Goal: Information Seeking & Learning: Compare options

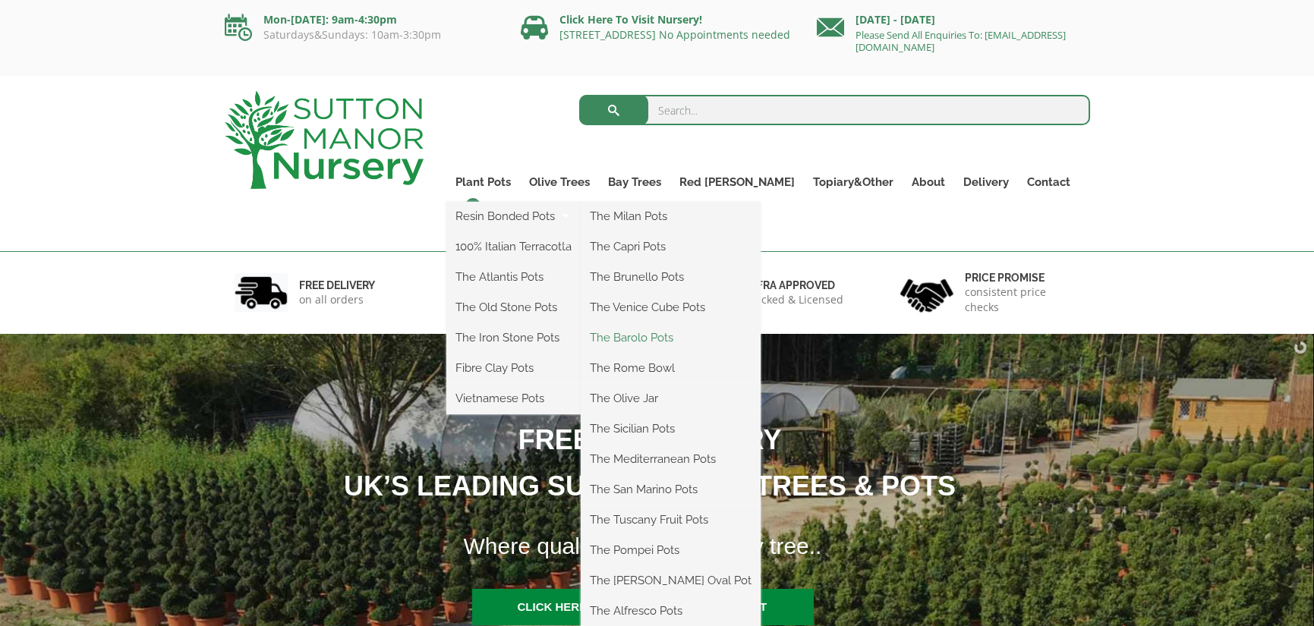
click at [685, 339] on link "The Barolo Pots" at bounding box center [671, 337] width 180 height 23
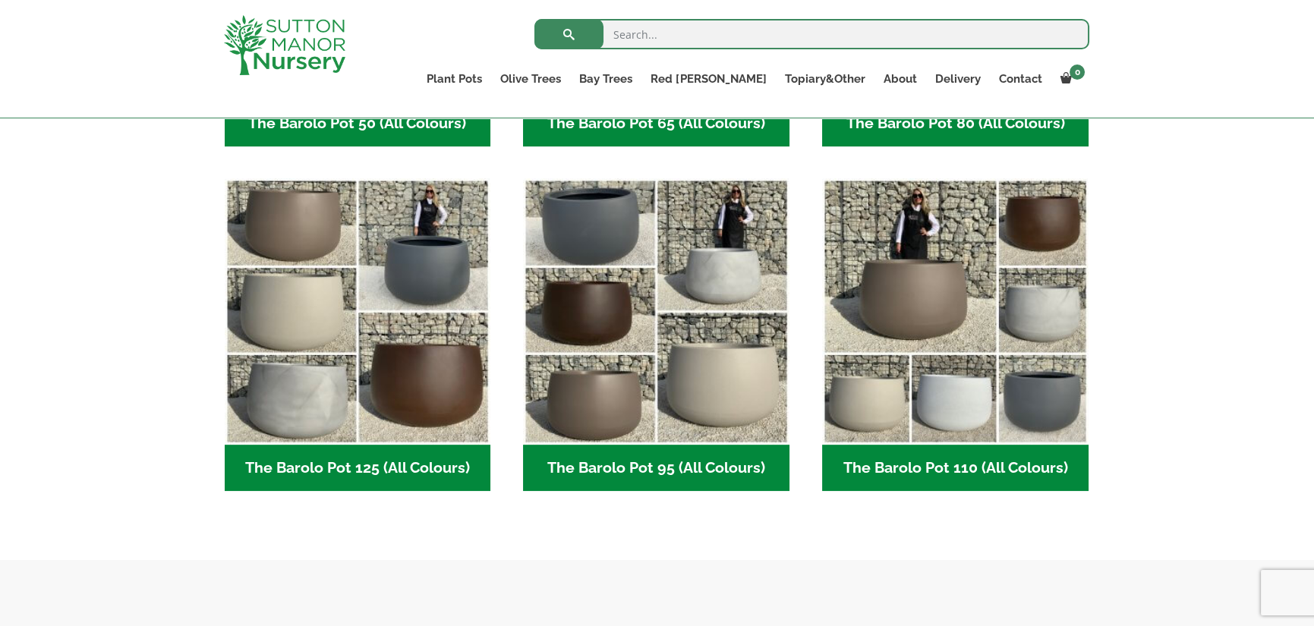
scroll to position [683, 0]
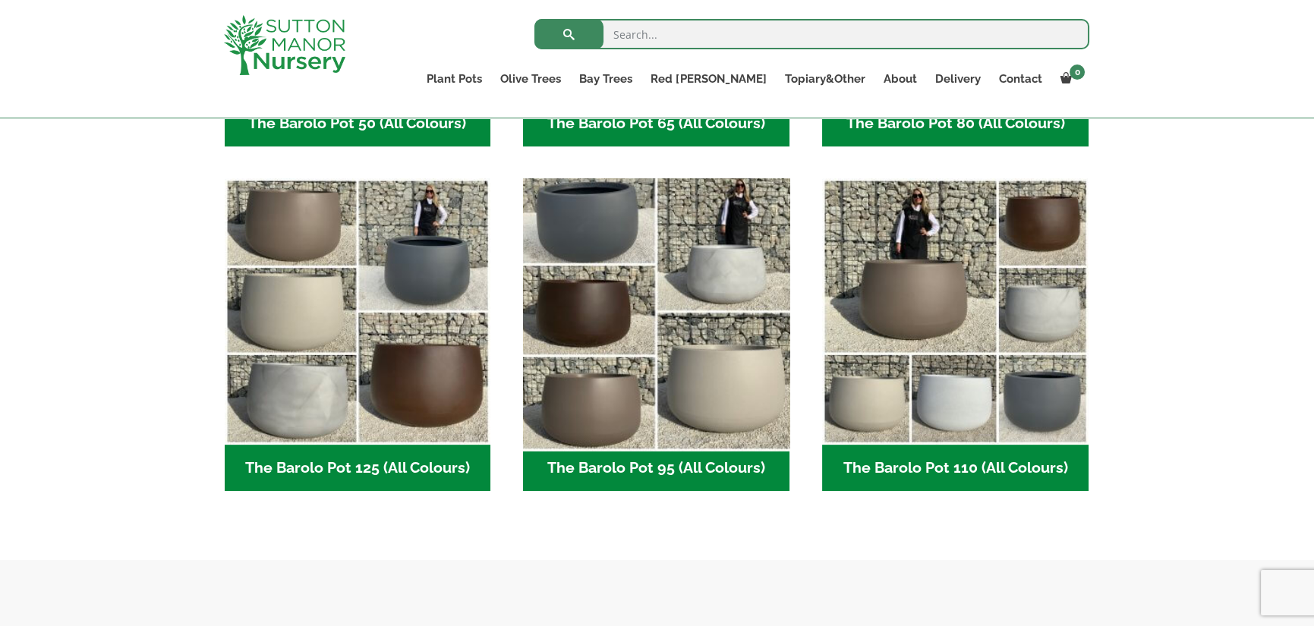
click at [593, 237] on img "Visit product category The Barolo Pot 95 (All Colours)" at bounding box center [656, 311] width 279 height 279
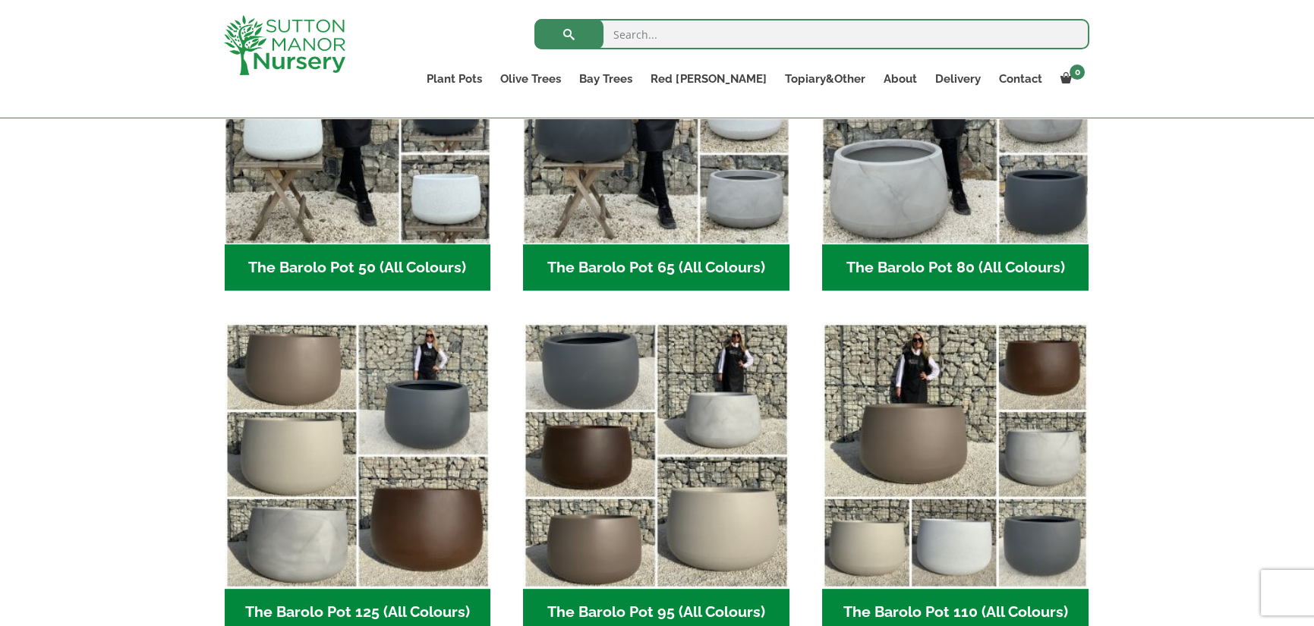
scroll to position [455, 0]
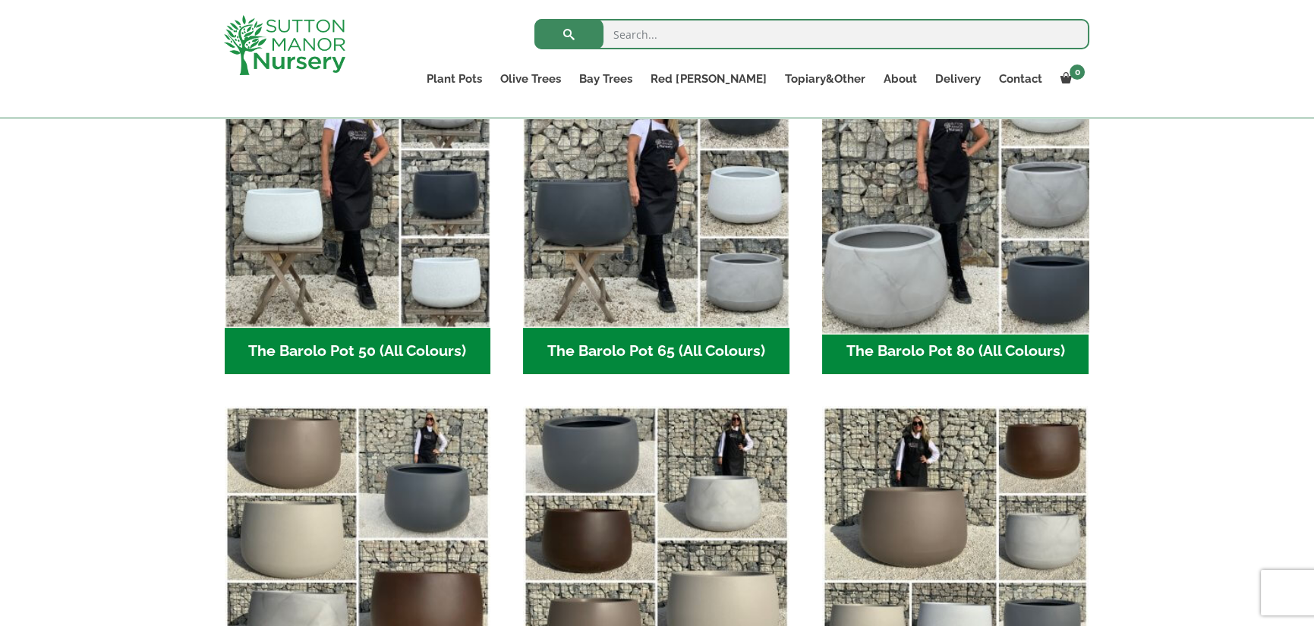
click at [922, 199] on img "Visit product category The Barolo Pot 80 (All Colours)" at bounding box center [954, 194] width 279 height 279
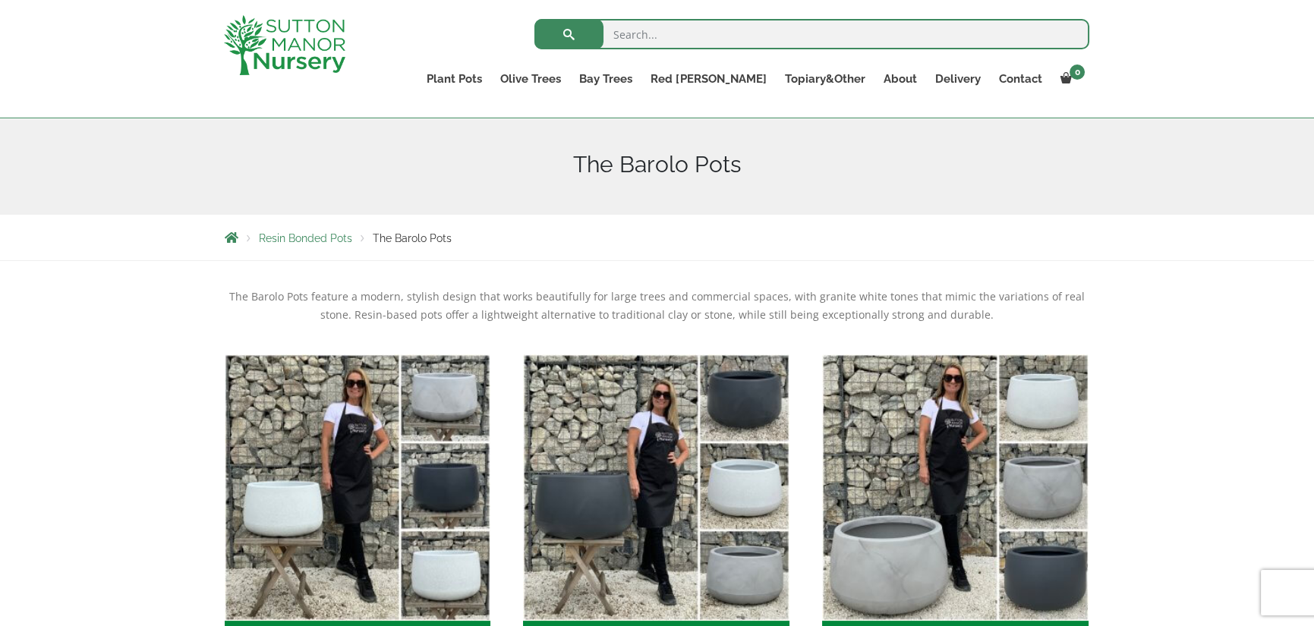
scroll to position [76, 0]
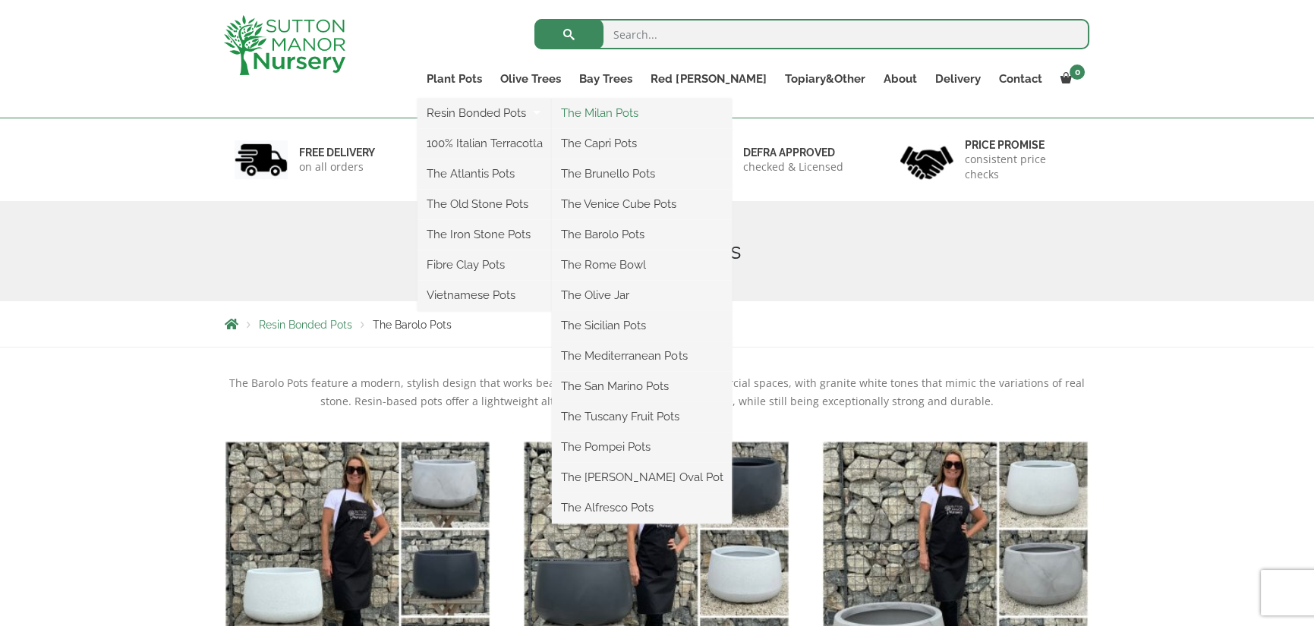
click at [682, 112] on link "The Milan Pots" at bounding box center [642, 113] width 180 height 23
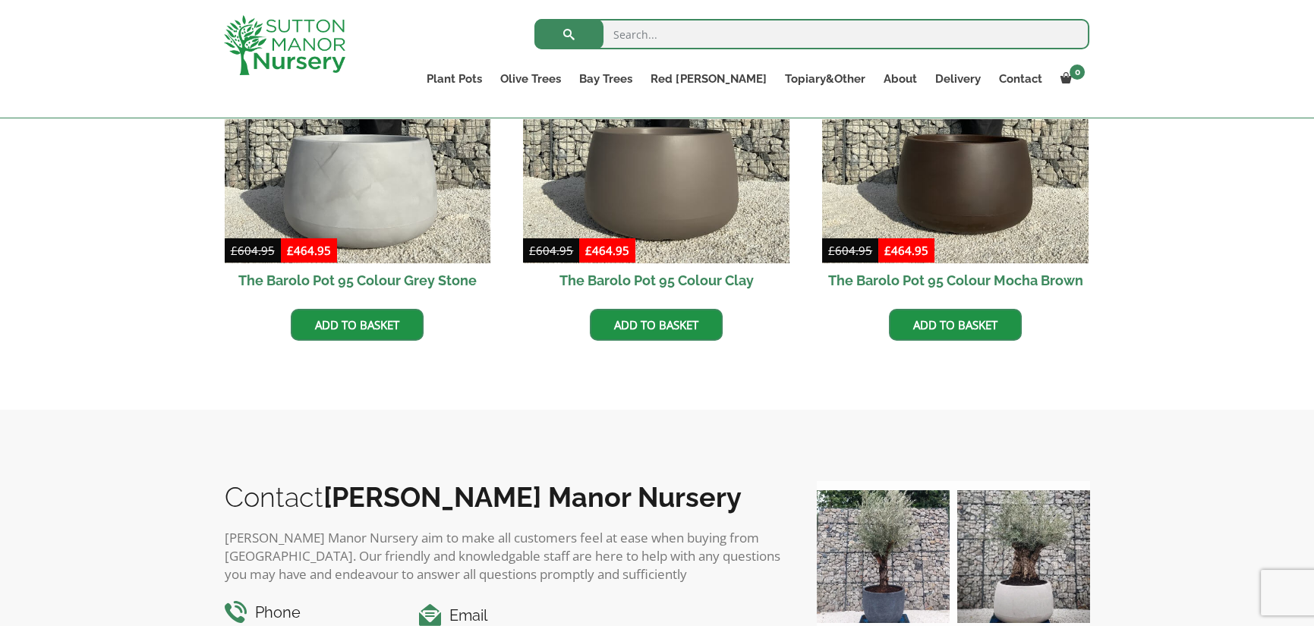
scroll to position [759, 0]
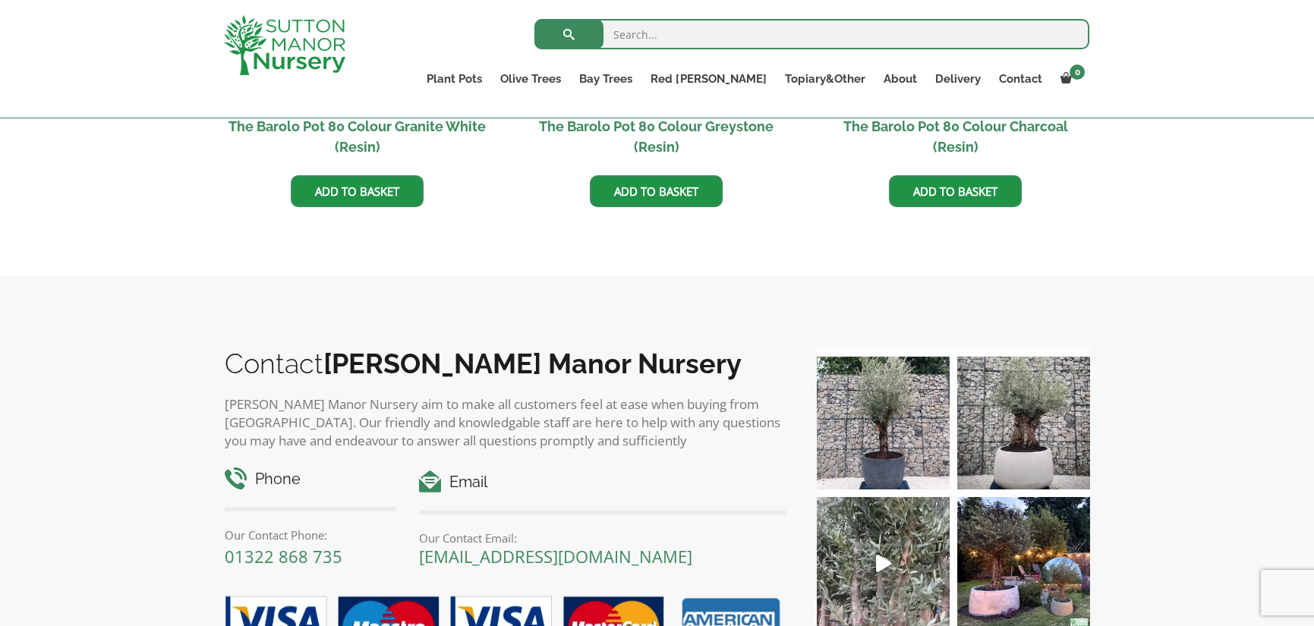
scroll to position [1139, 0]
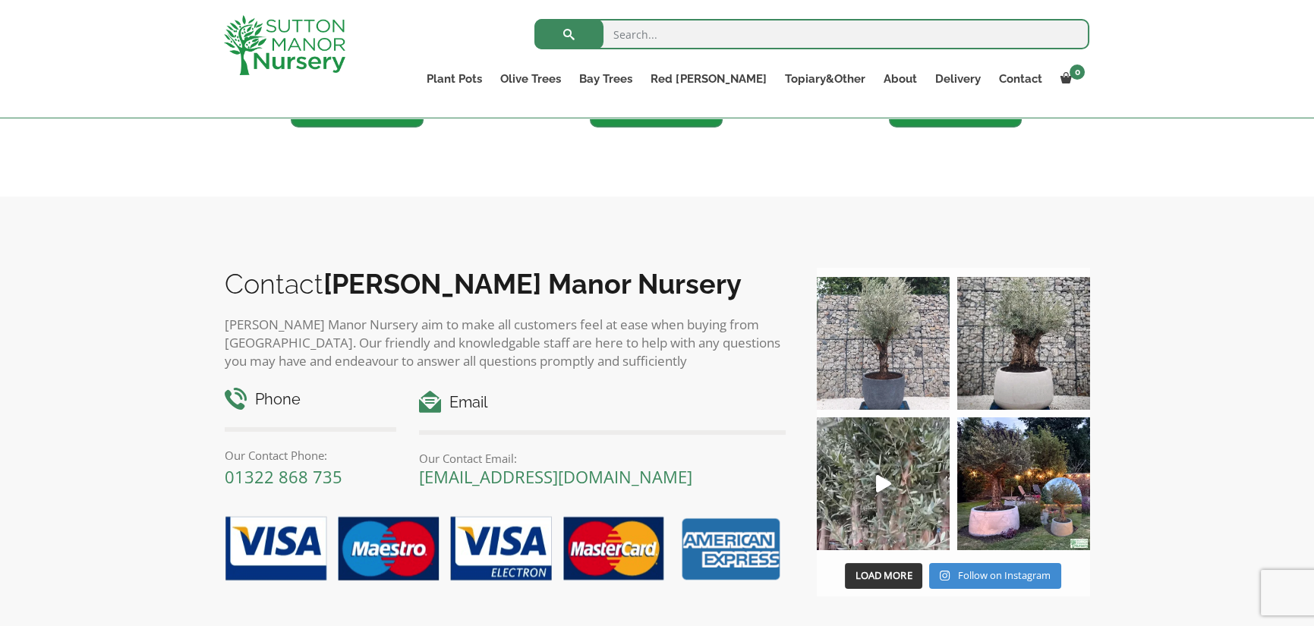
click at [858, 371] on img at bounding box center [883, 343] width 133 height 133
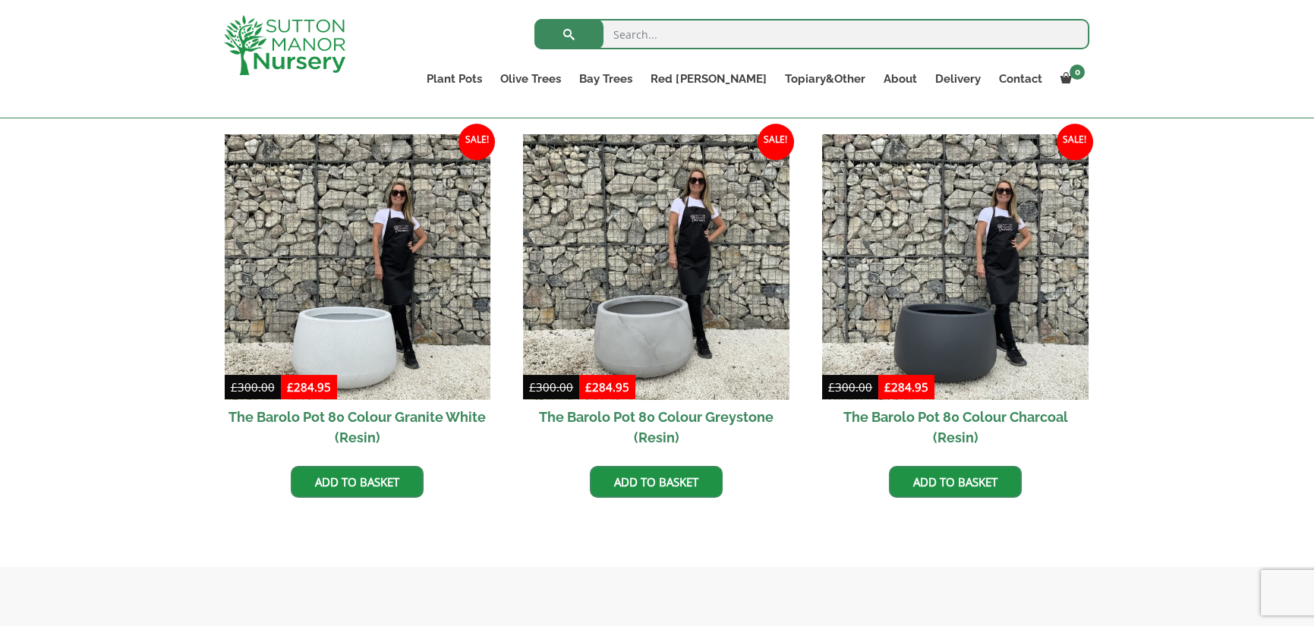
scroll to position [911, 0]
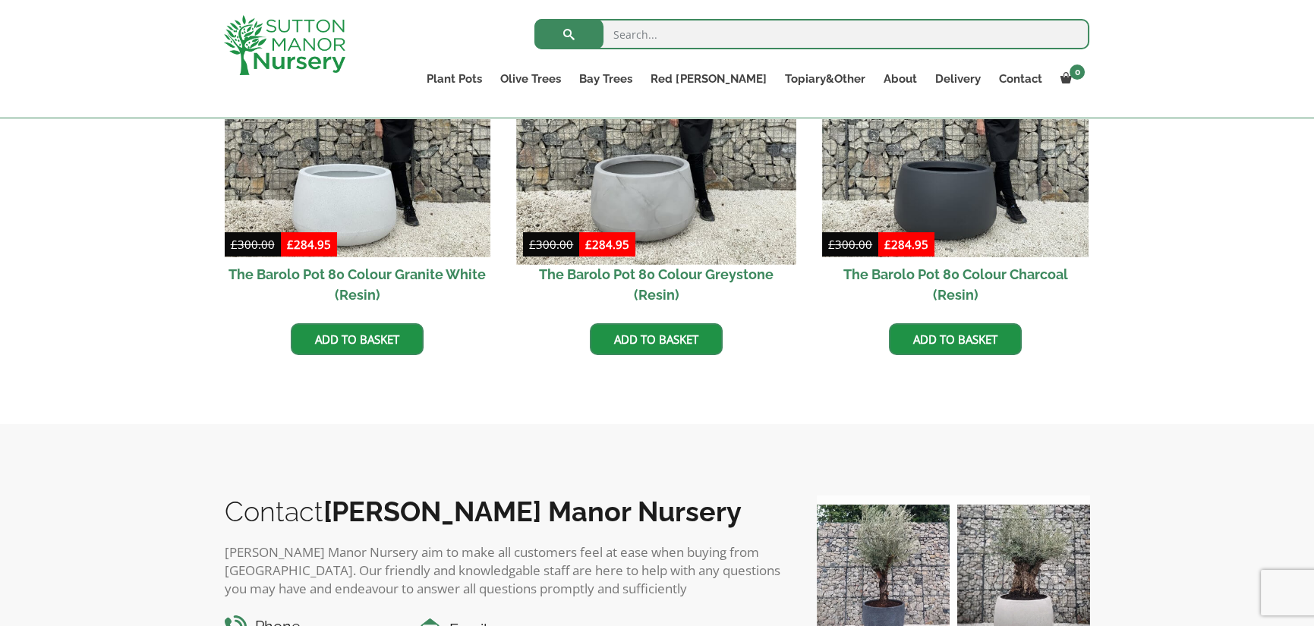
click at [713, 200] on img at bounding box center [656, 124] width 279 height 279
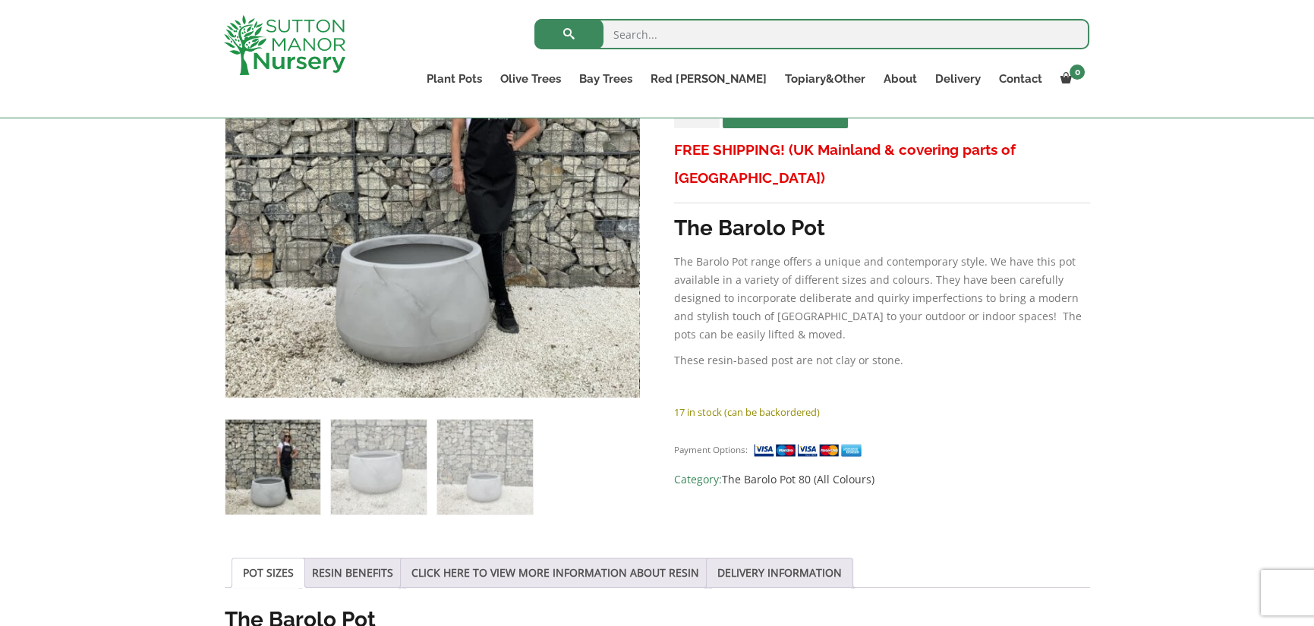
scroll to position [380, 0]
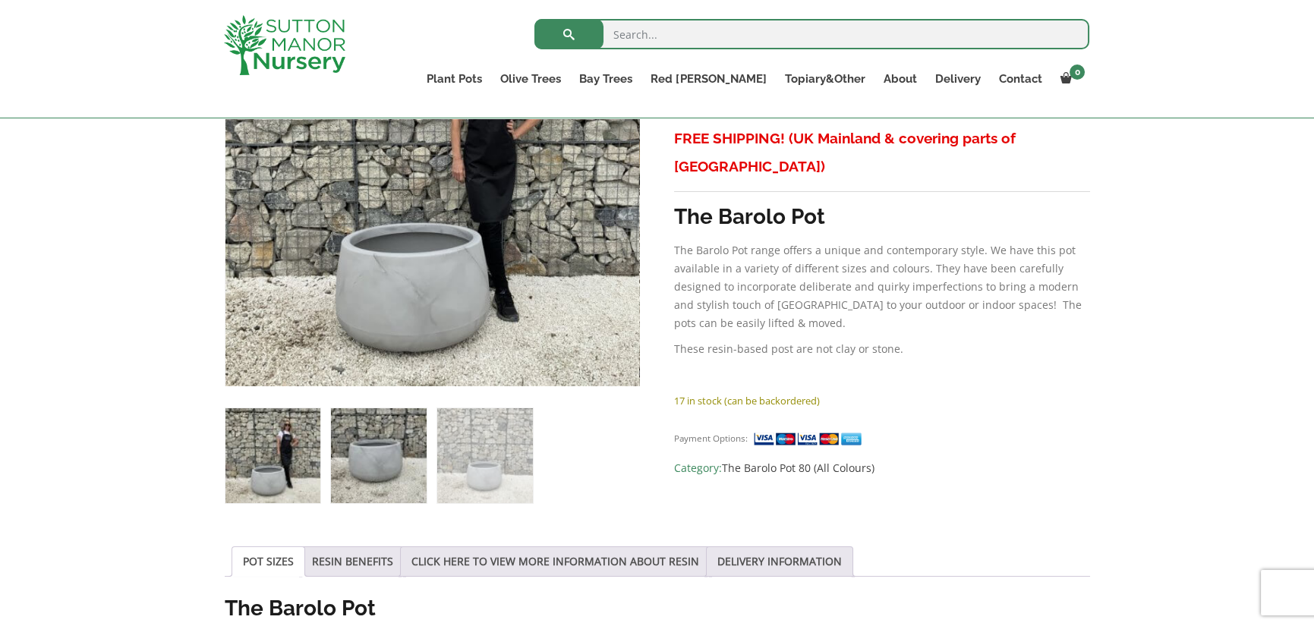
click at [366, 458] on img at bounding box center [378, 455] width 95 height 95
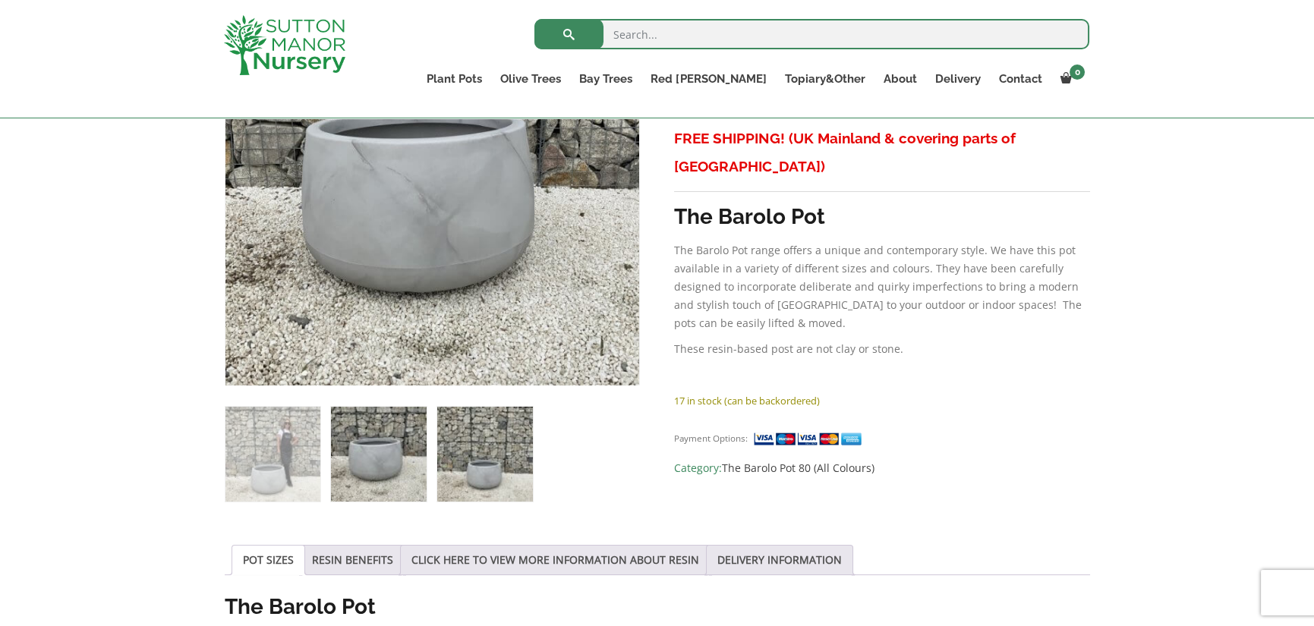
click at [509, 447] on img at bounding box center [484, 454] width 95 height 95
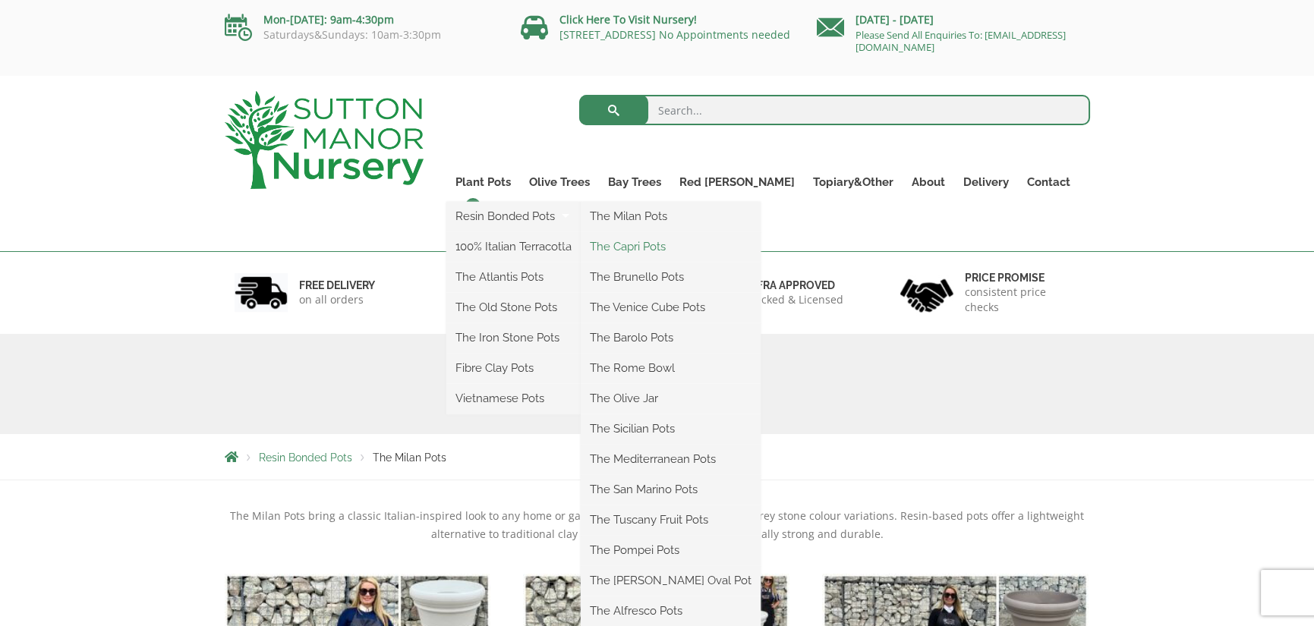
click at [652, 244] on link "The Capri Pots" at bounding box center [671, 246] width 180 height 23
click at [701, 282] on link "The Brunello Pots" at bounding box center [671, 277] width 180 height 23
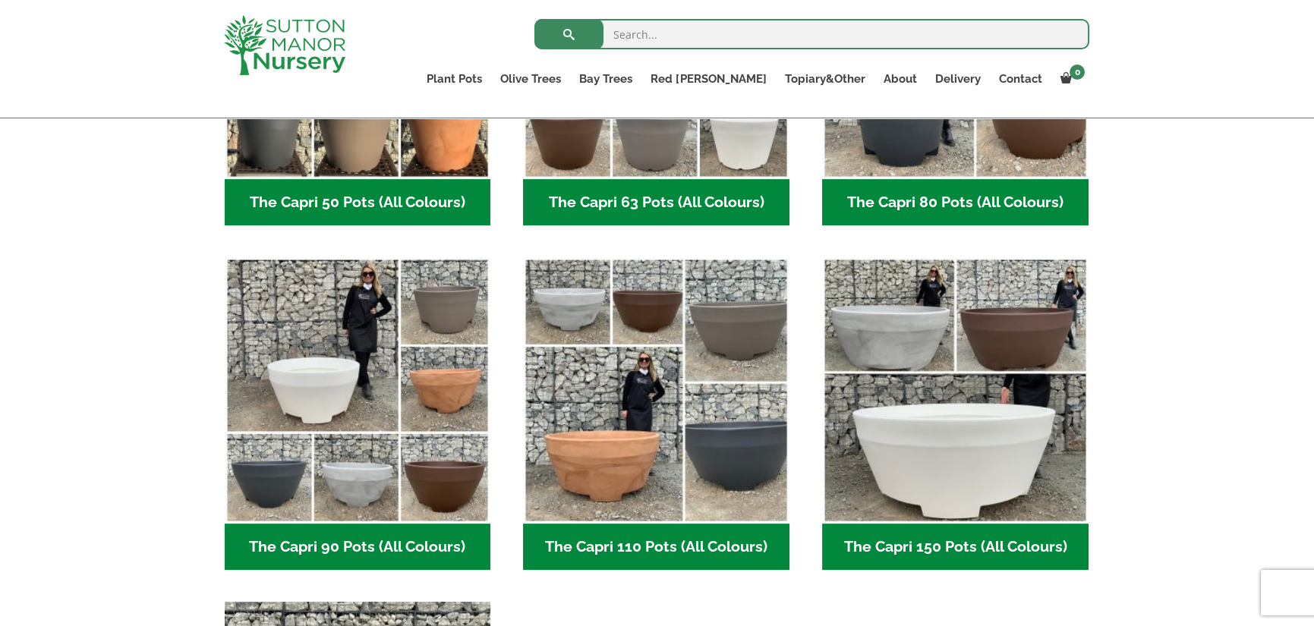
scroll to position [607, 0]
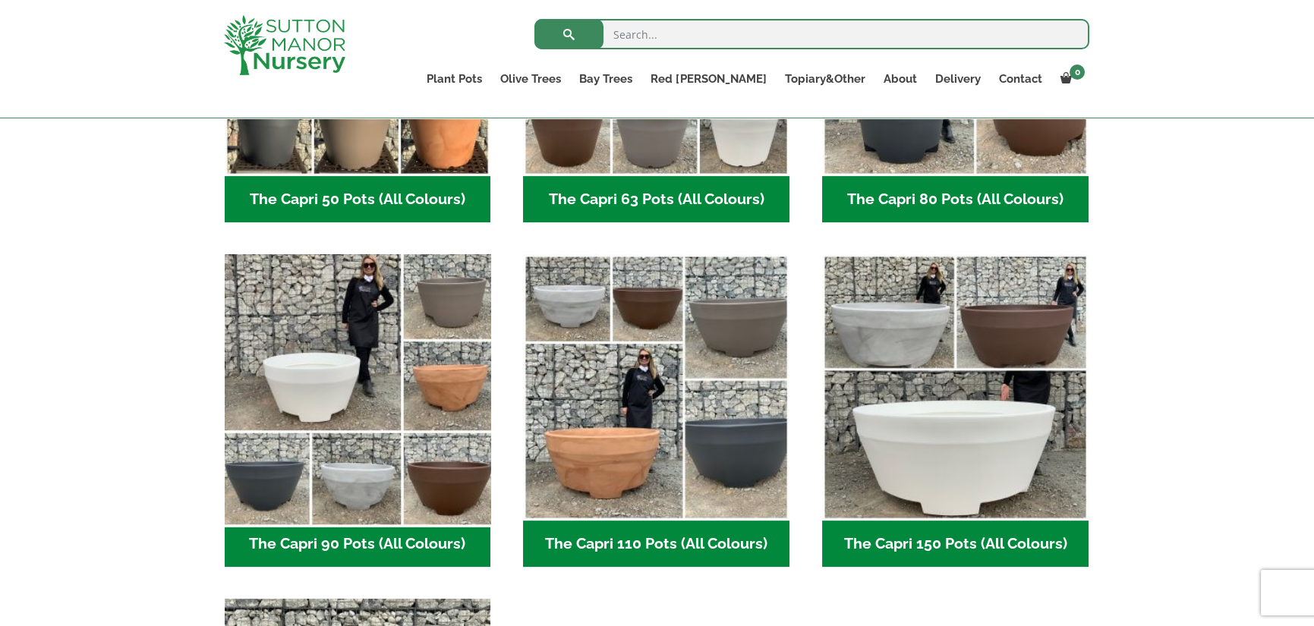
click at [318, 388] on img "Visit product category The Capri 90 Pots (All Colours)" at bounding box center [357, 386] width 279 height 279
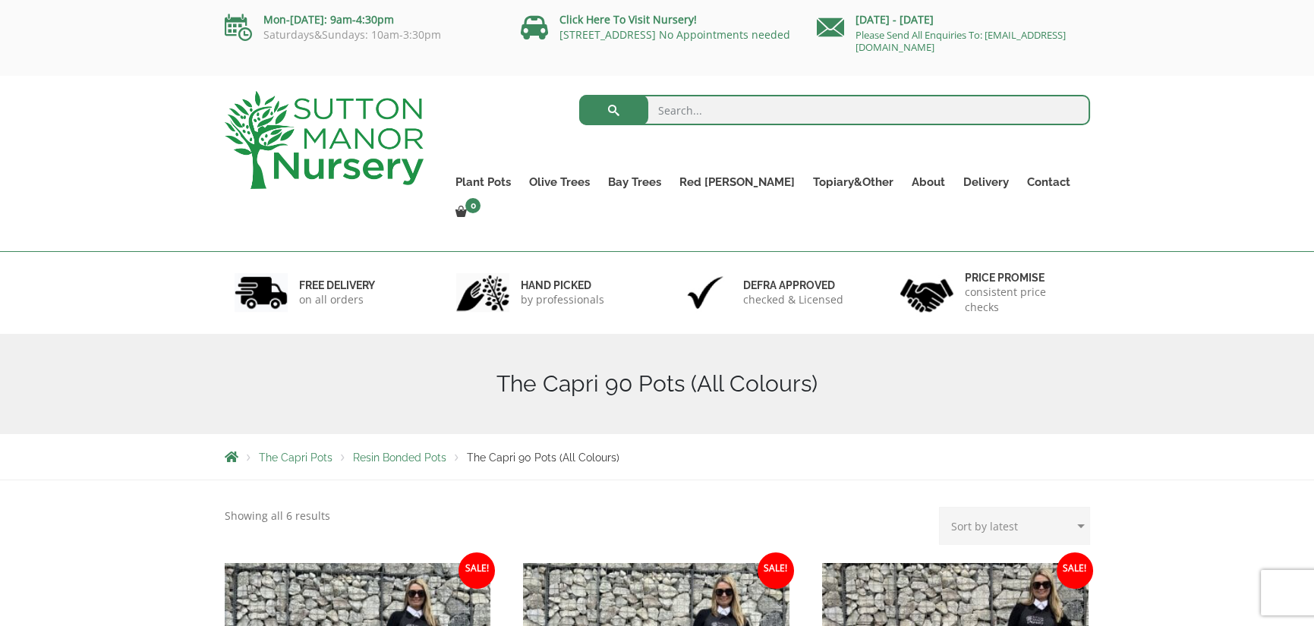
scroll to position [304, 0]
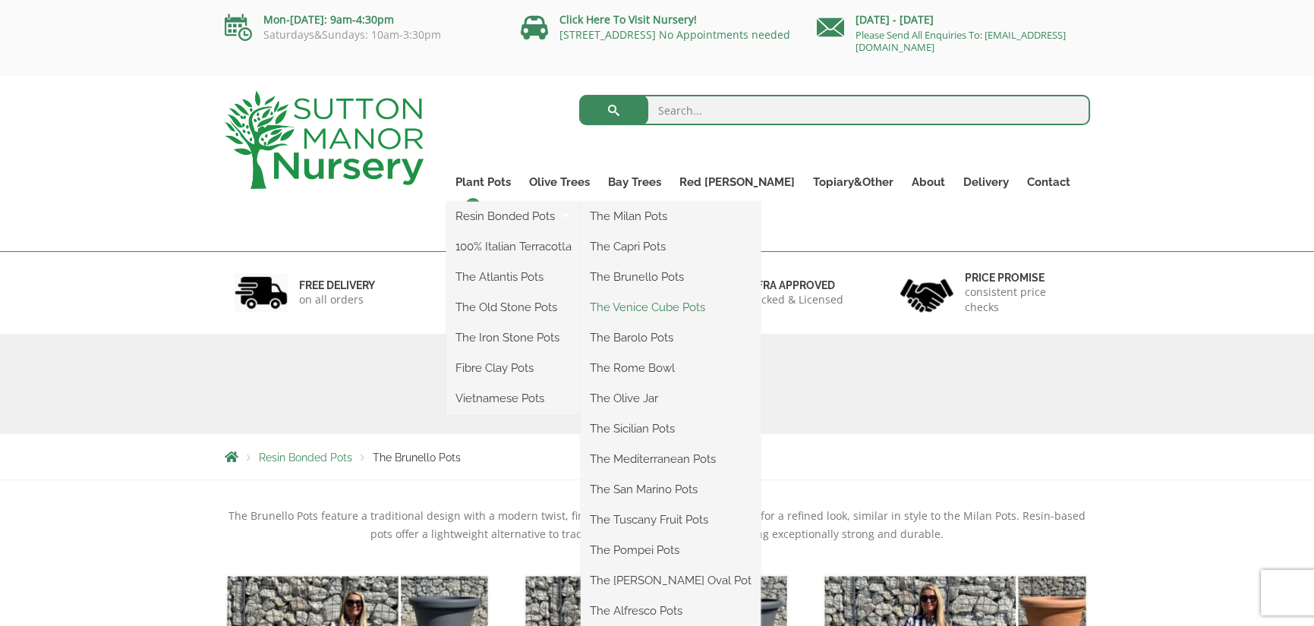
click at [682, 304] on link "The Venice Cube Pots" at bounding box center [671, 307] width 180 height 23
click at [692, 364] on link "The Rome Bowl" at bounding box center [671, 368] width 180 height 23
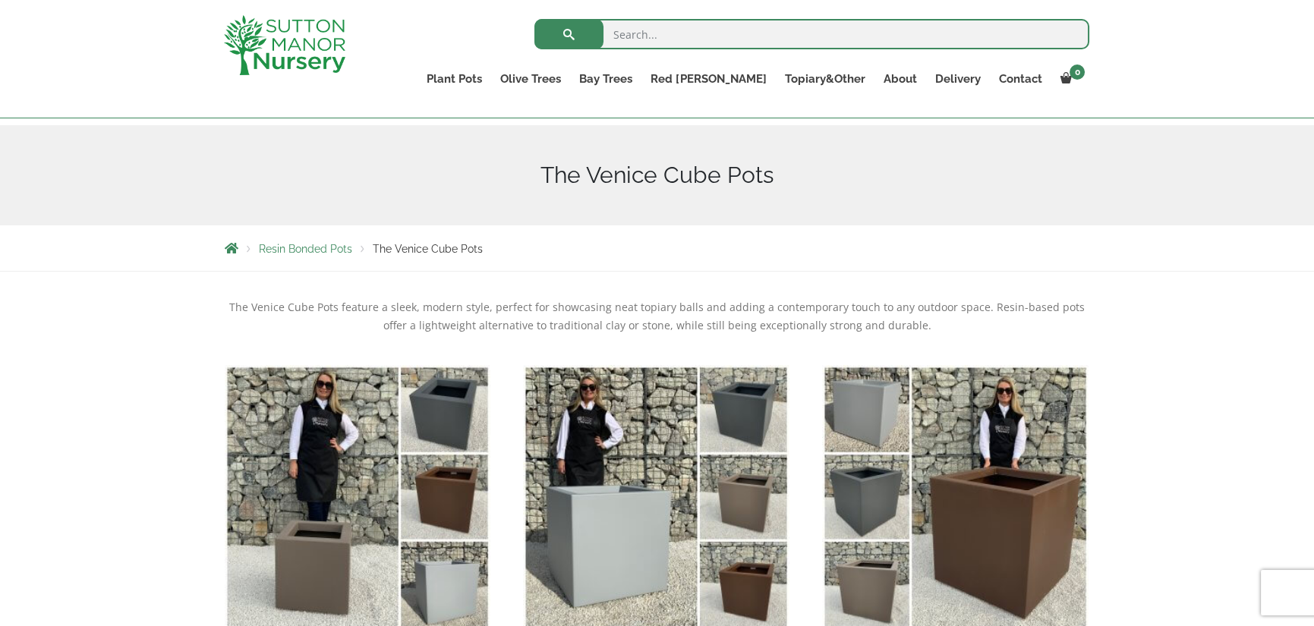
scroll to position [380, 0]
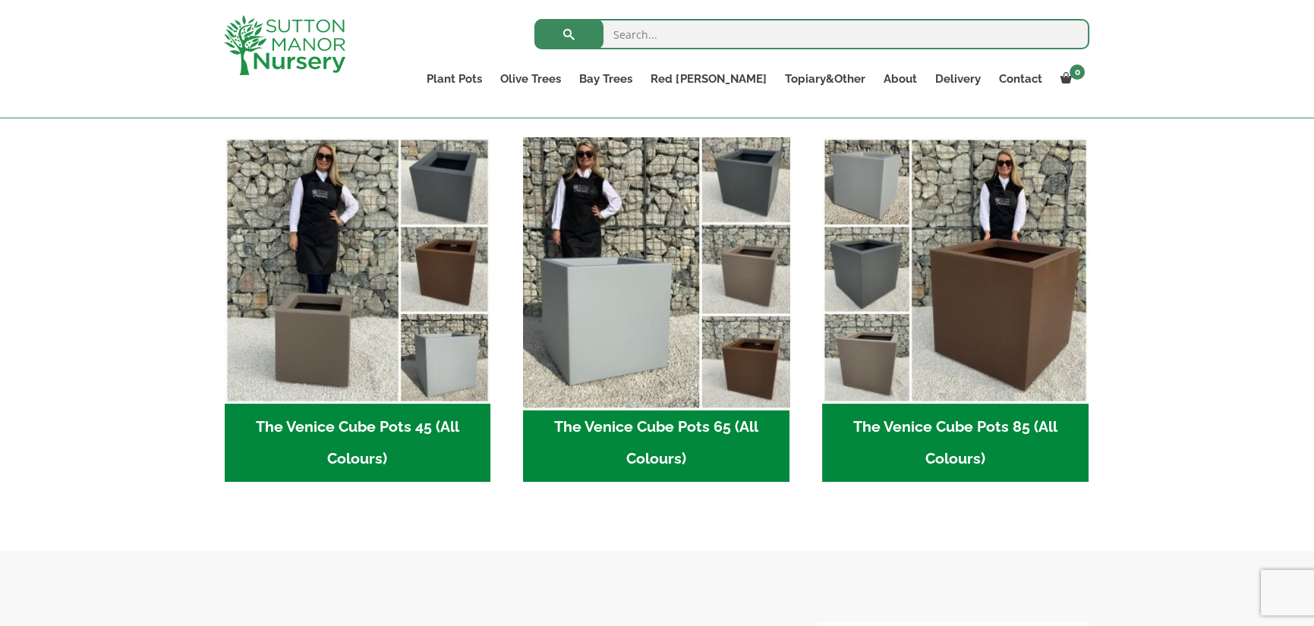
click at [594, 317] on img "Visit product category The Venice Cube Pots 65 (All Colours)" at bounding box center [656, 270] width 279 height 279
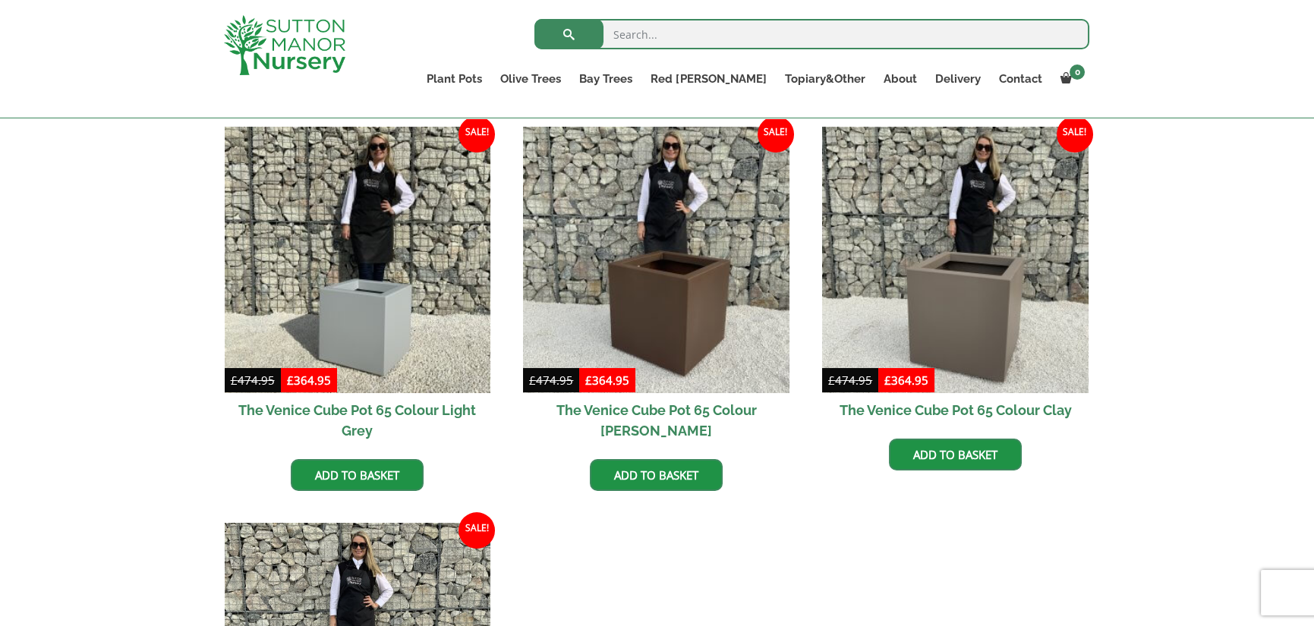
scroll to position [607, 0]
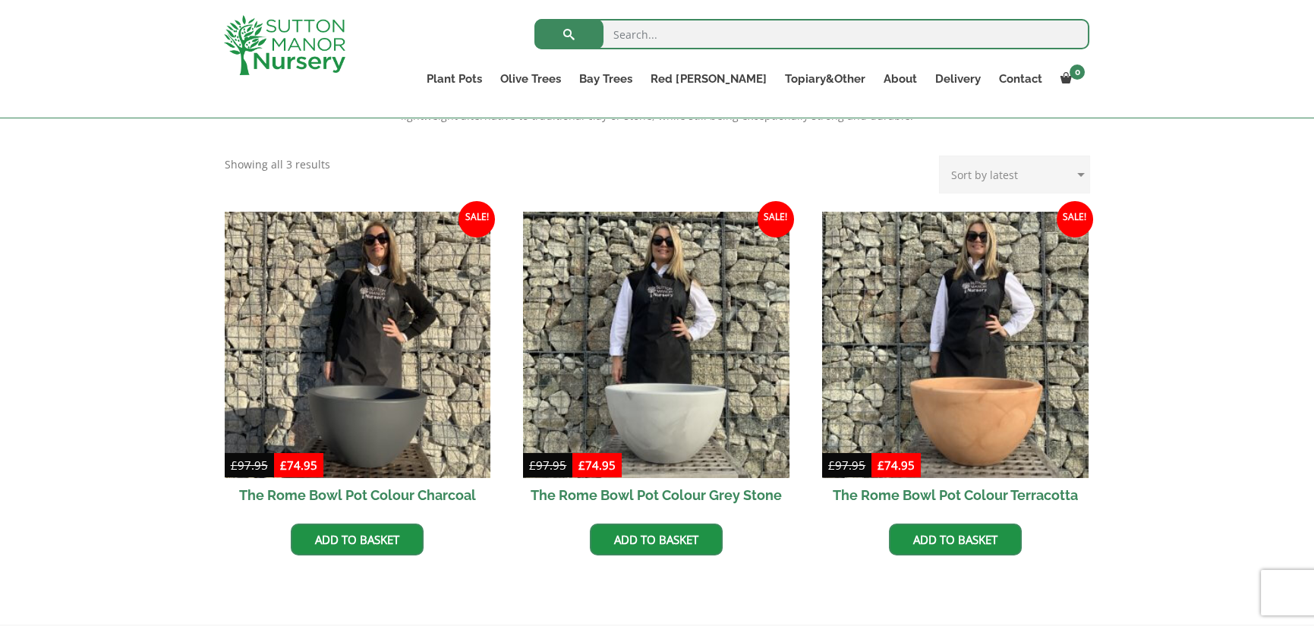
scroll to position [228, 0]
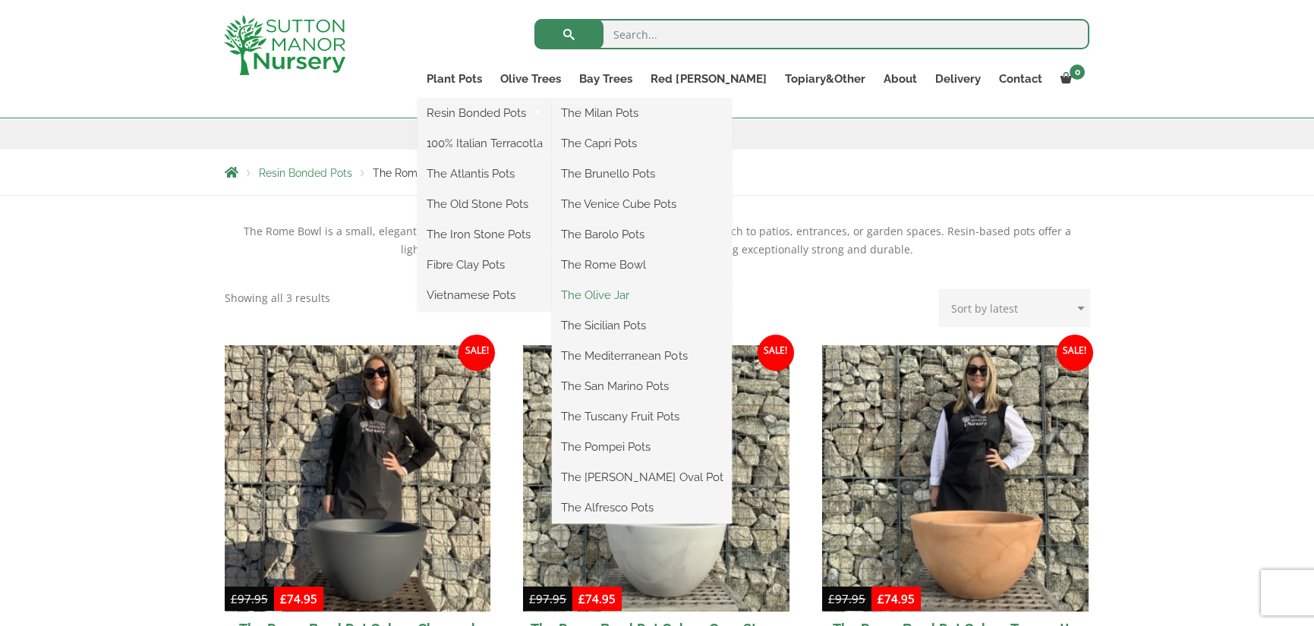
click at [697, 292] on link "The Olive Jar" at bounding box center [642, 295] width 180 height 23
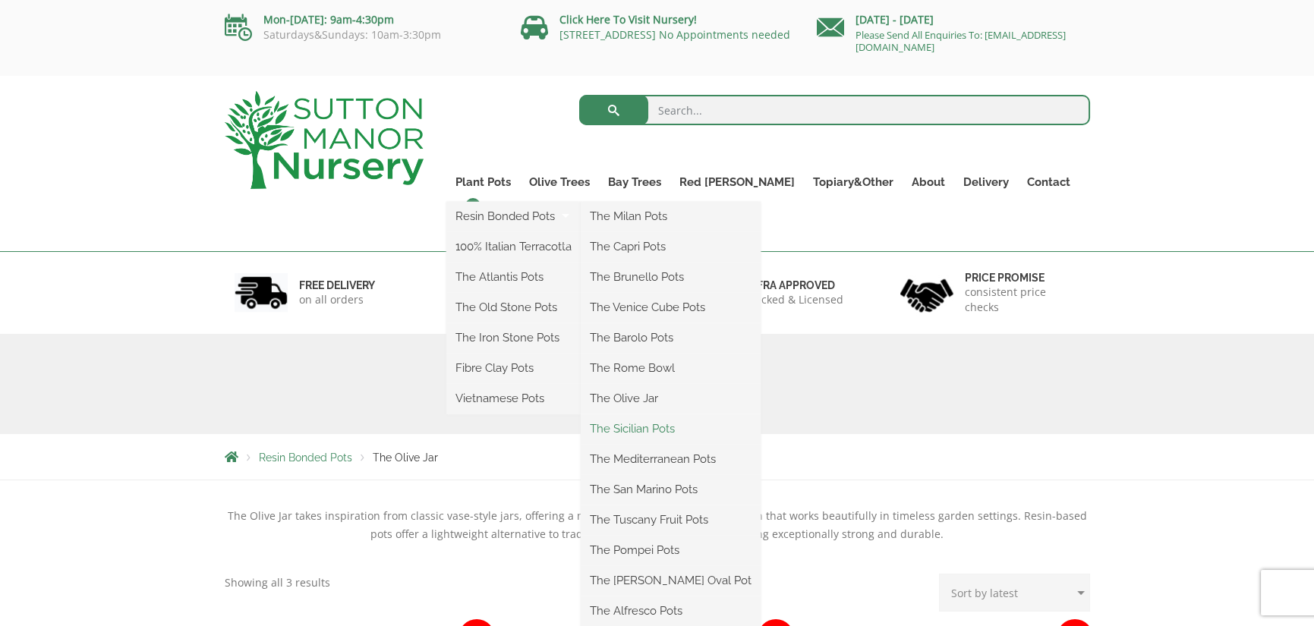
click at [682, 419] on link "The Sicilian Pots" at bounding box center [671, 428] width 180 height 23
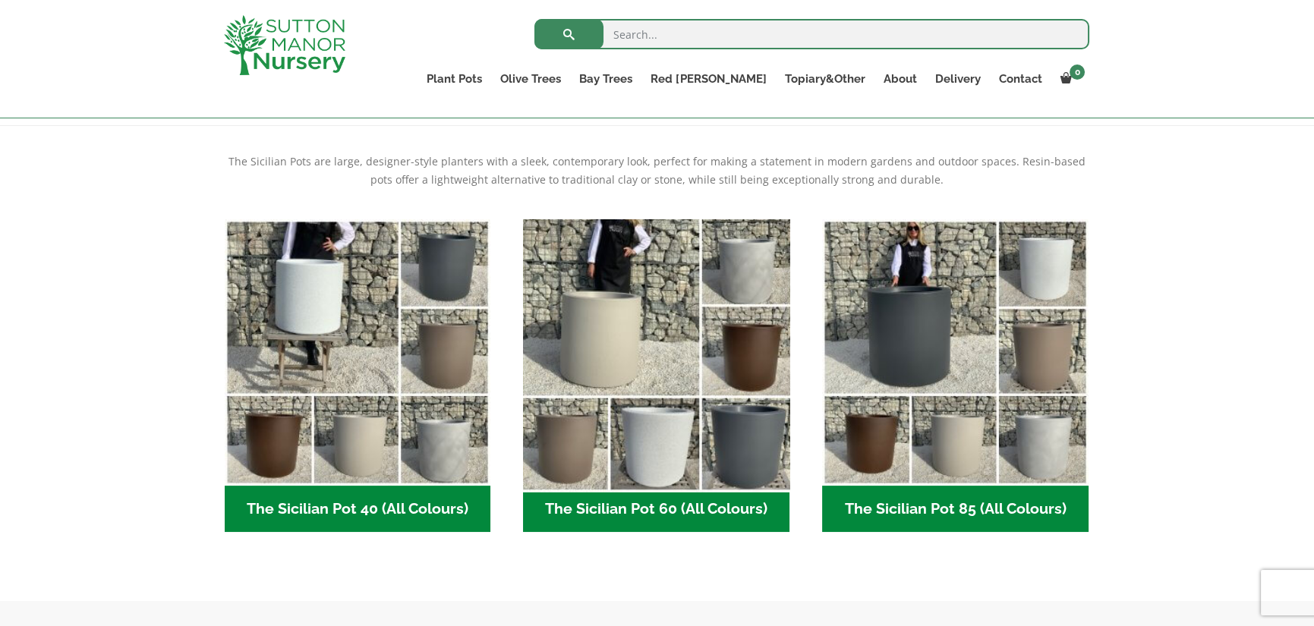
scroll to position [304, 0]
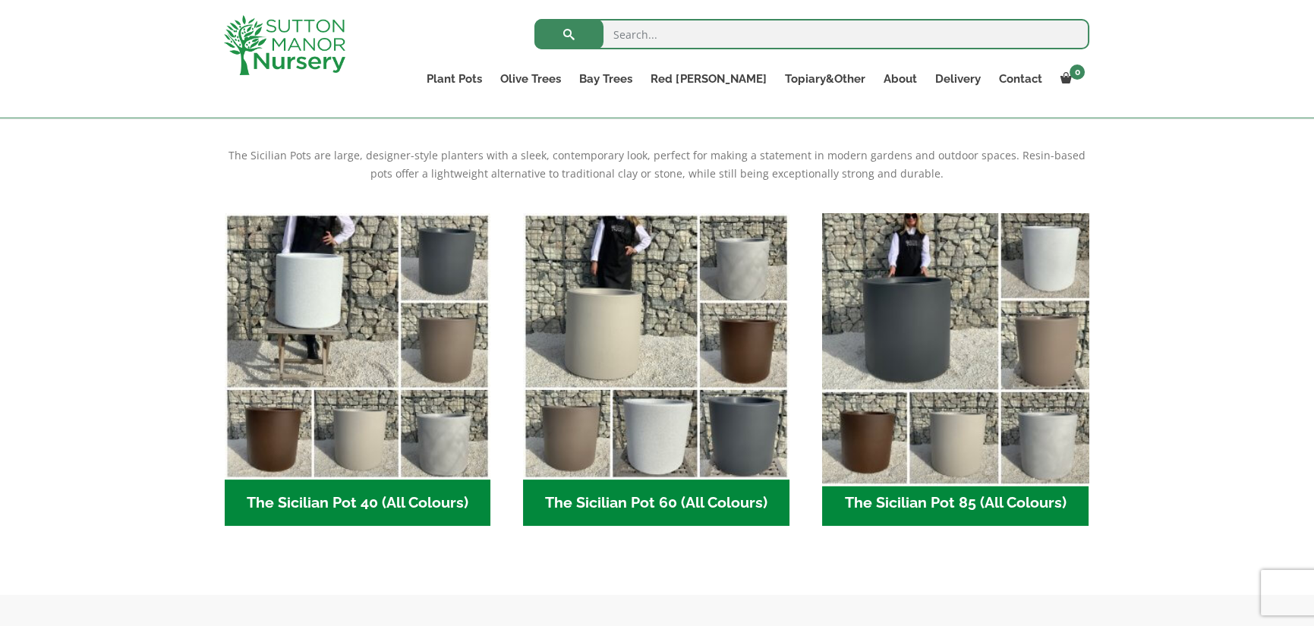
click at [902, 326] on img "Visit product category The Sicilian Pot 85 (All Colours)" at bounding box center [954, 345] width 279 height 279
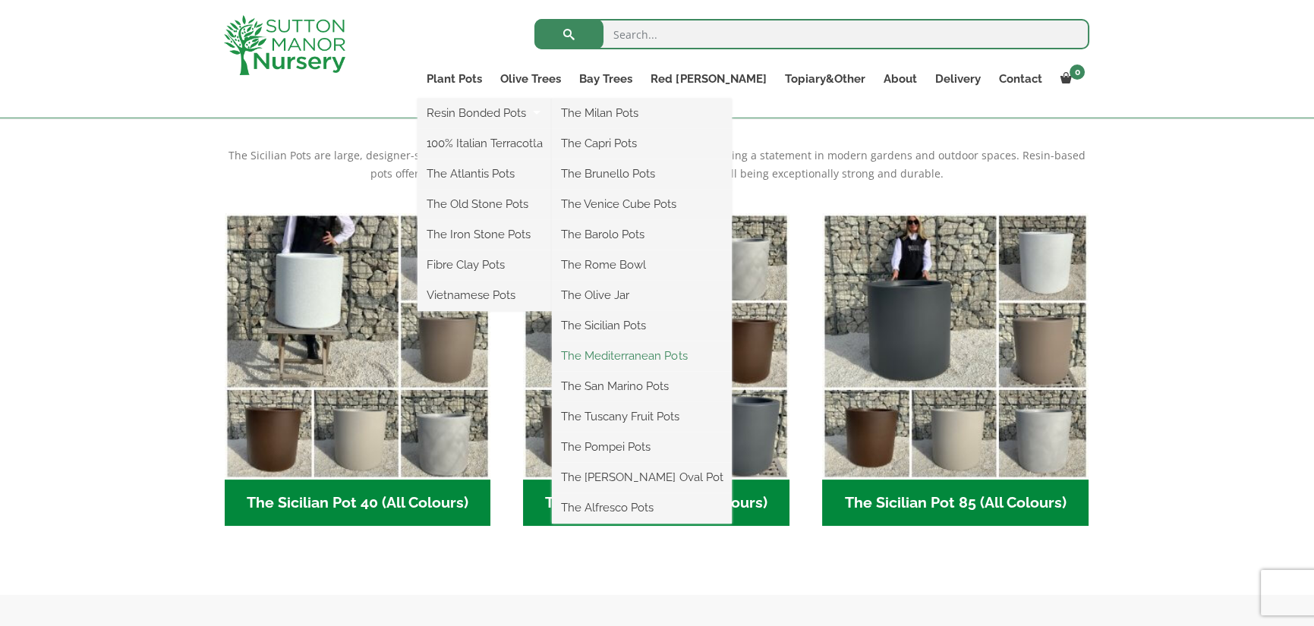
click at [707, 363] on link "The Mediterranean Pots" at bounding box center [642, 356] width 180 height 23
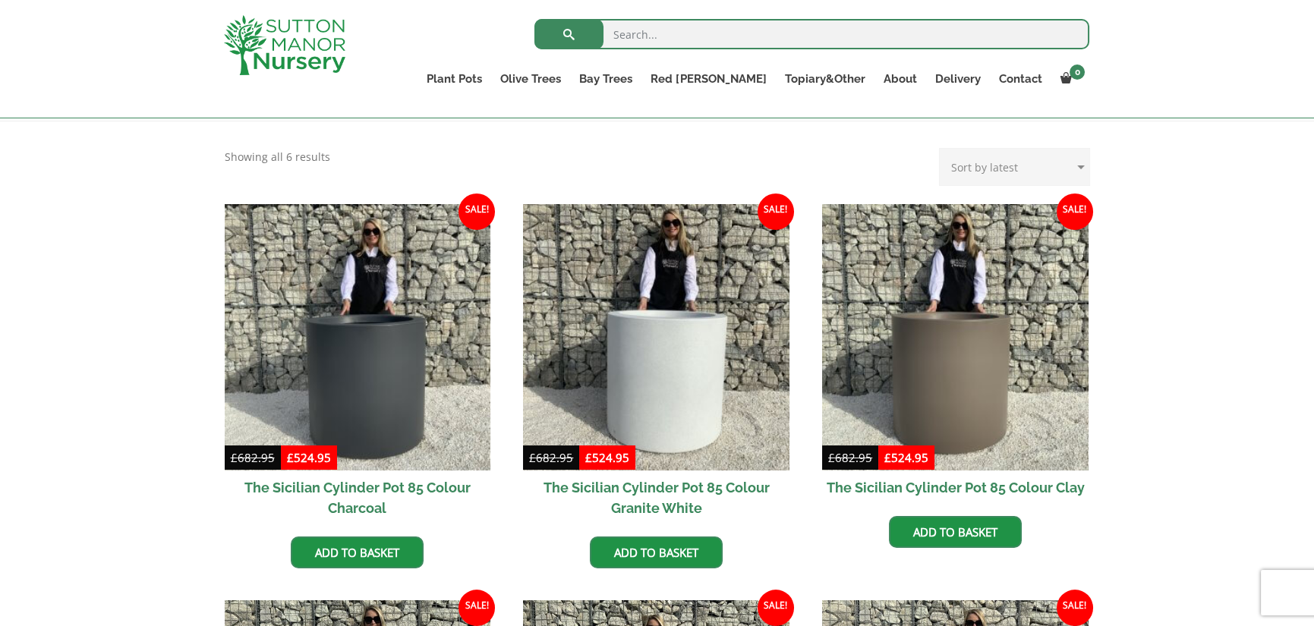
scroll to position [304, 0]
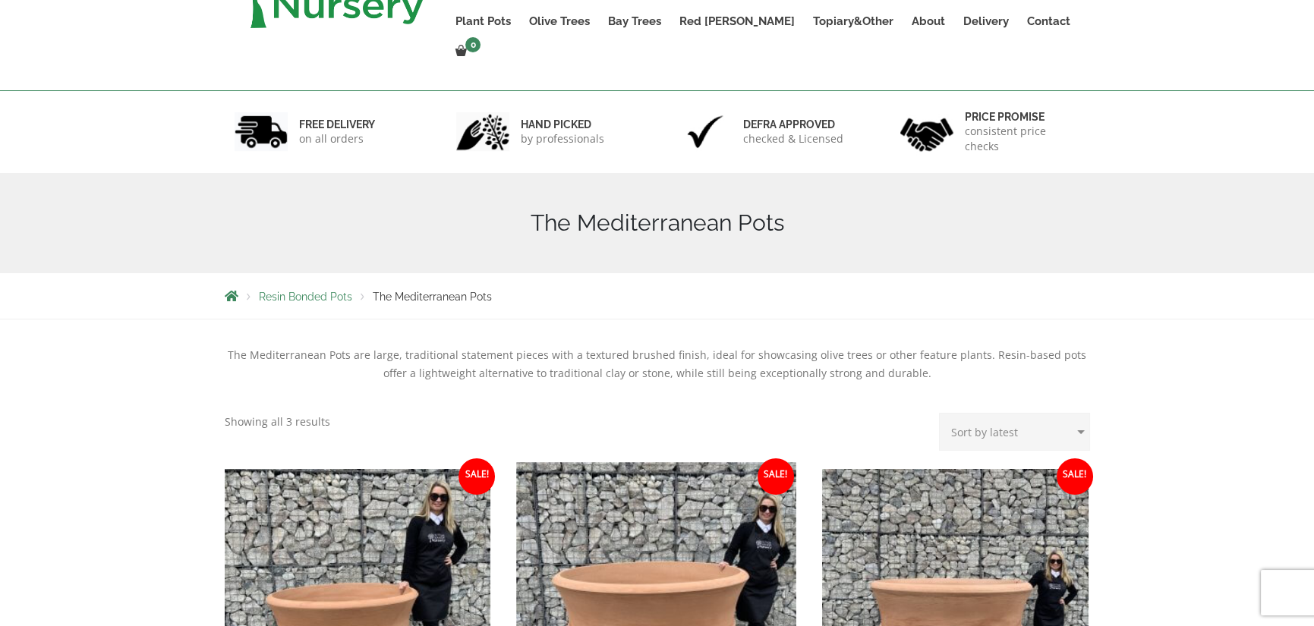
scroll to position [380, 0]
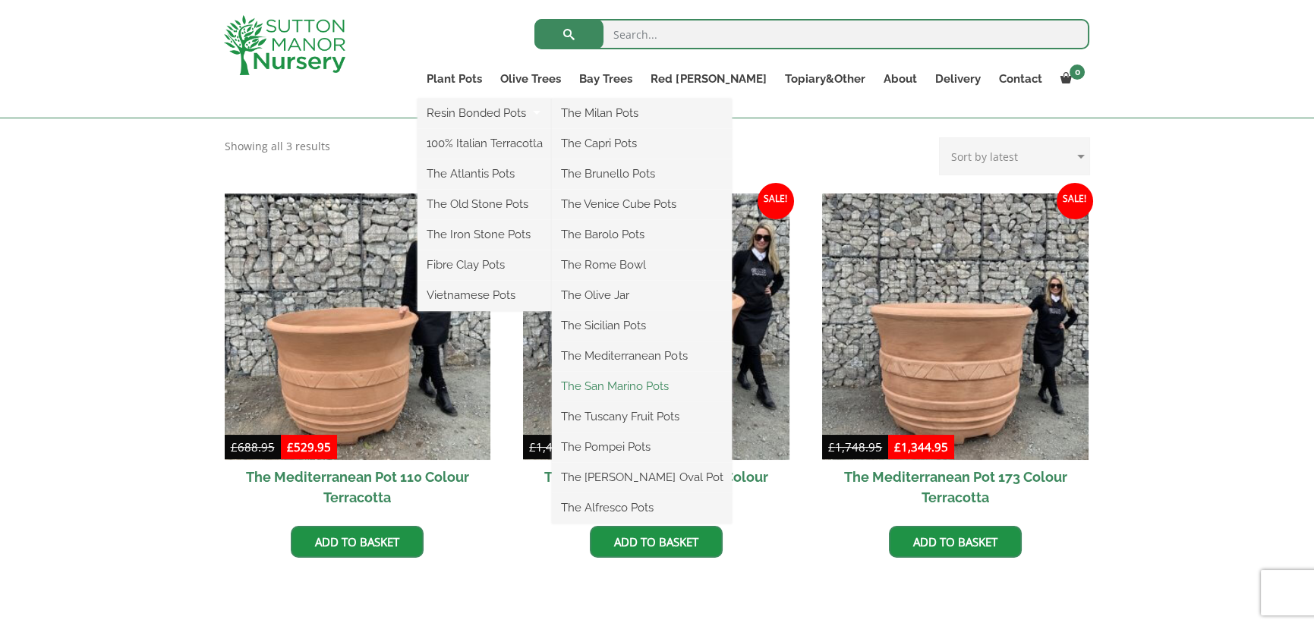
click at [694, 383] on link "The San Marino Pots" at bounding box center [642, 386] width 180 height 23
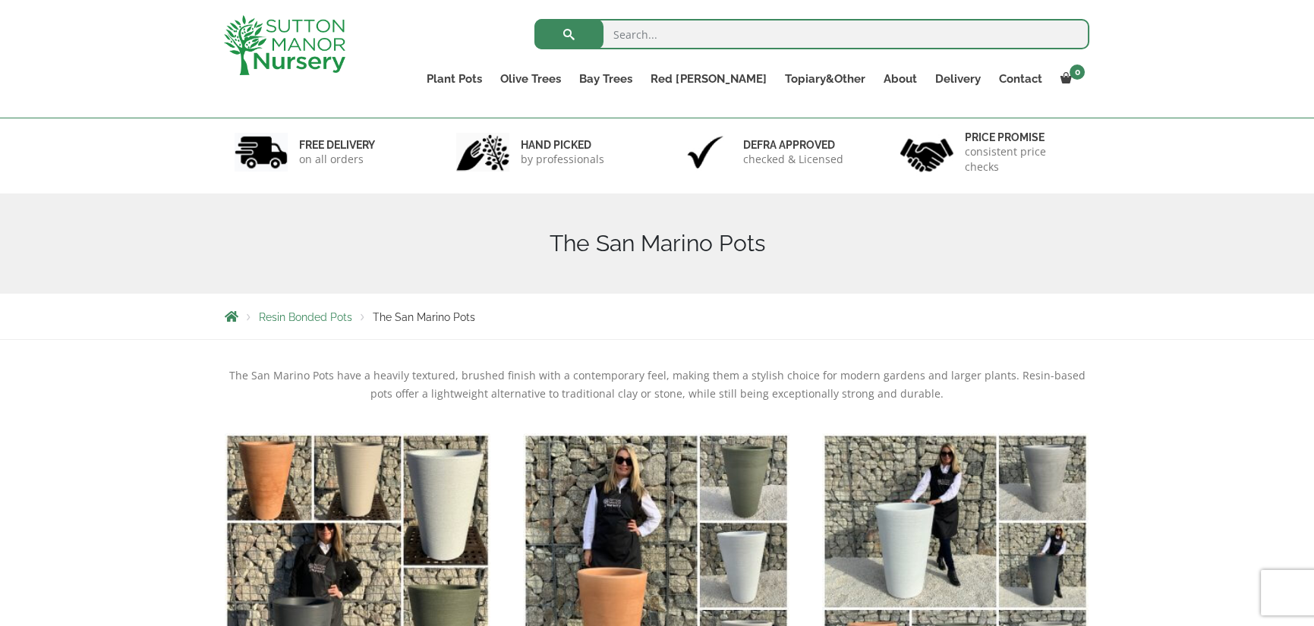
scroll to position [76, 0]
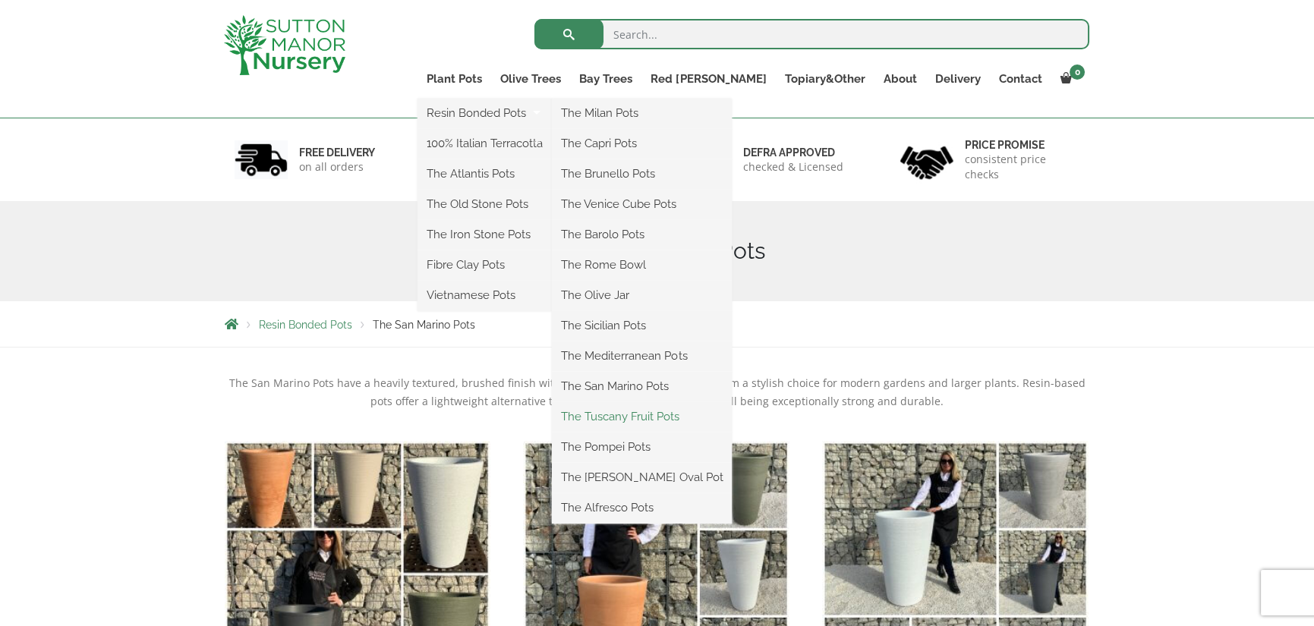
click at [682, 408] on link "The Tuscany Fruit Pots" at bounding box center [642, 416] width 180 height 23
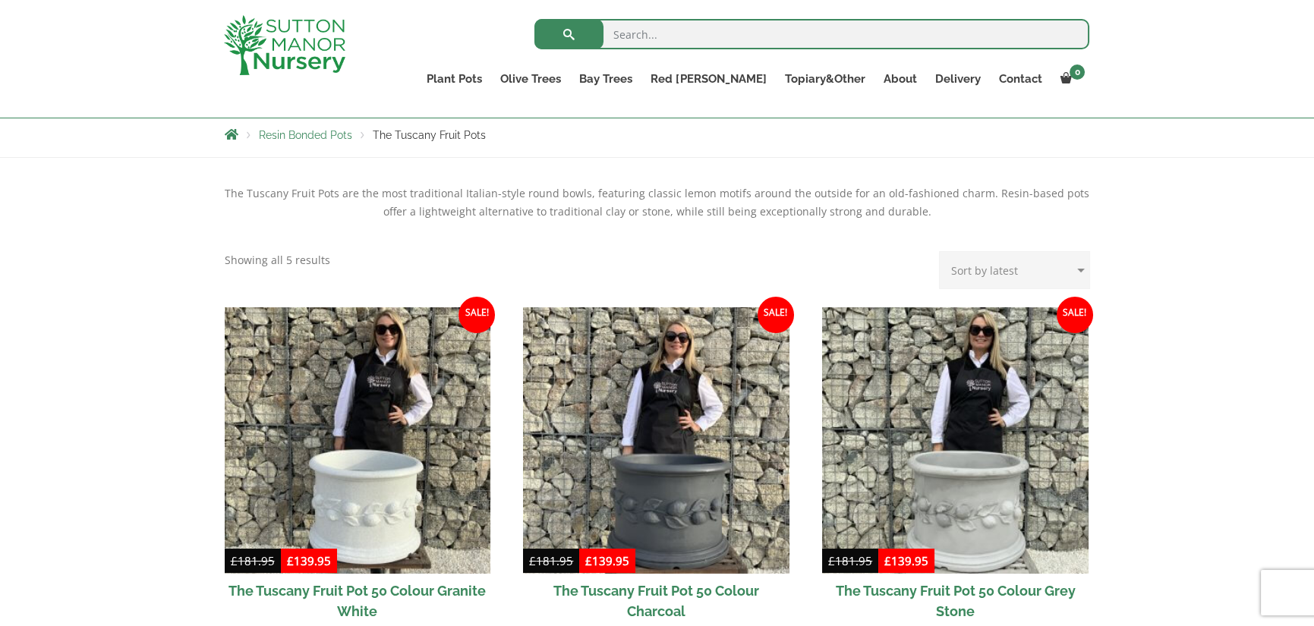
scroll to position [76, 0]
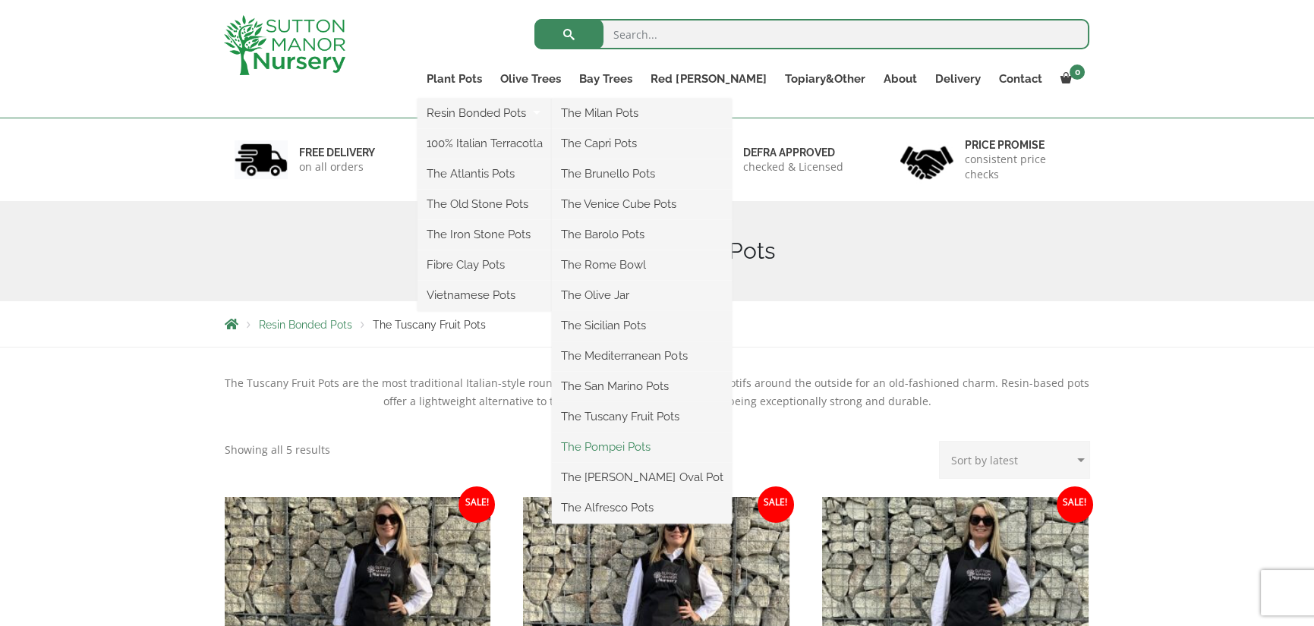
click at [698, 441] on link "The Pompei Pots" at bounding box center [642, 447] width 180 height 23
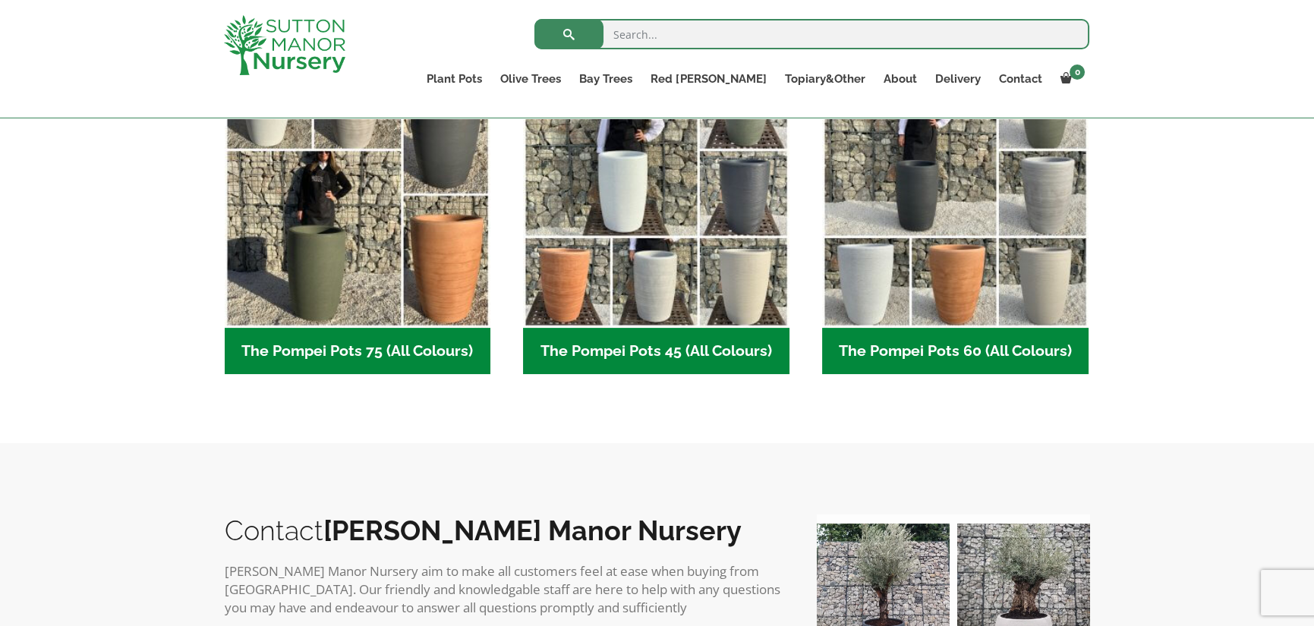
scroll to position [76, 0]
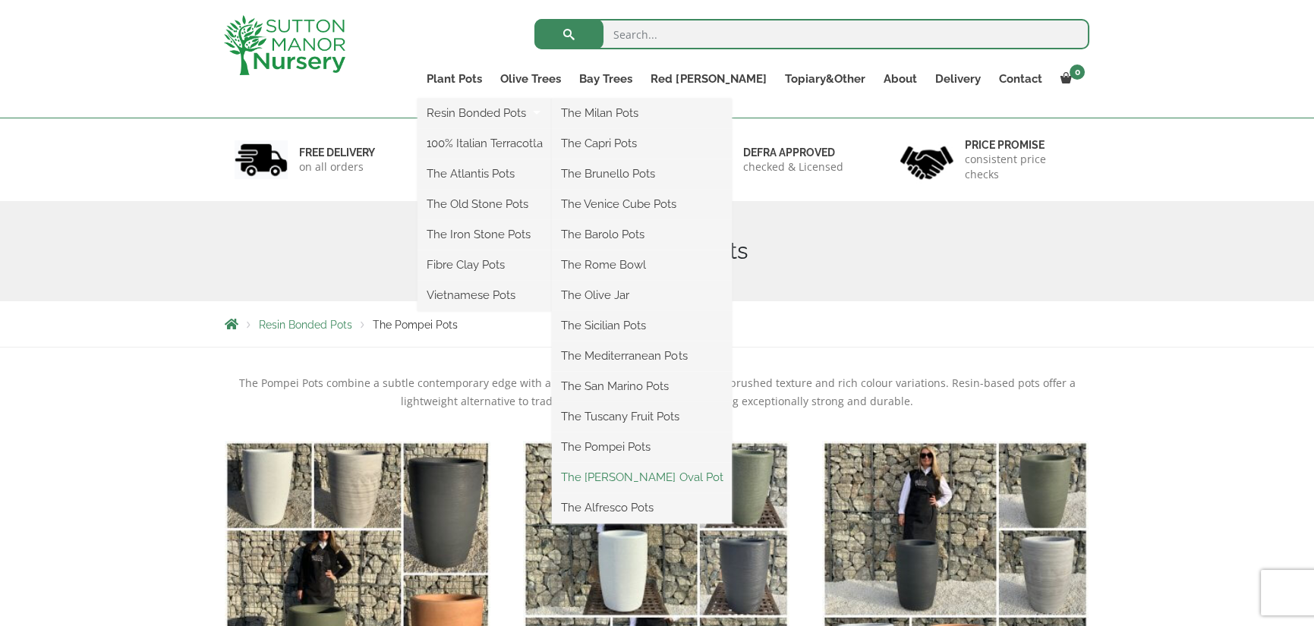
click at [706, 471] on link "The [PERSON_NAME] Oval Pot" at bounding box center [642, 477] width 180 height 23
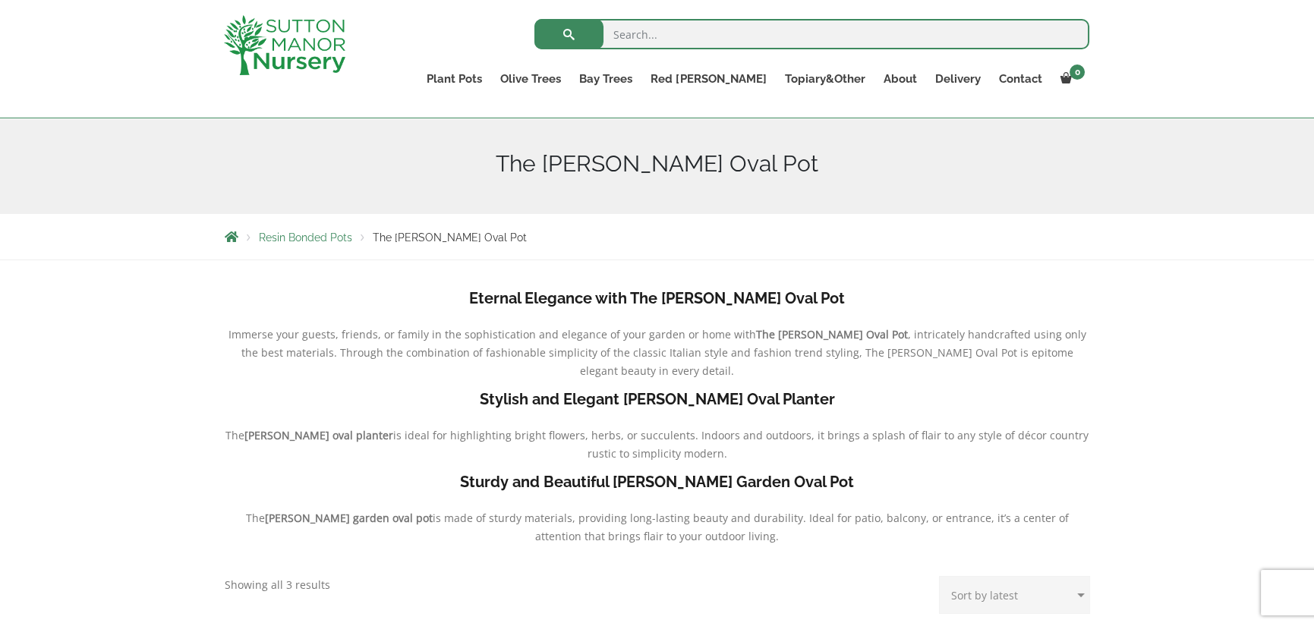
scroll to position [152, 0]
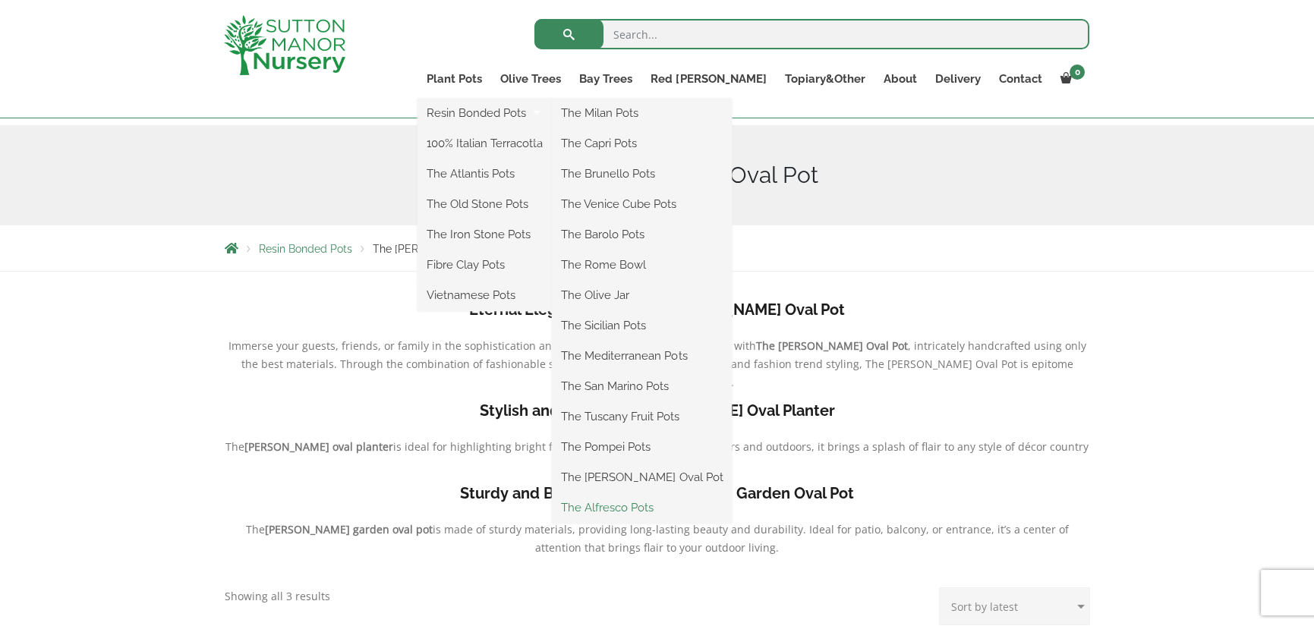
click at [689, 500] on link "The Alfresco Pots" at bounding box center [642, 507] width 180 height 23
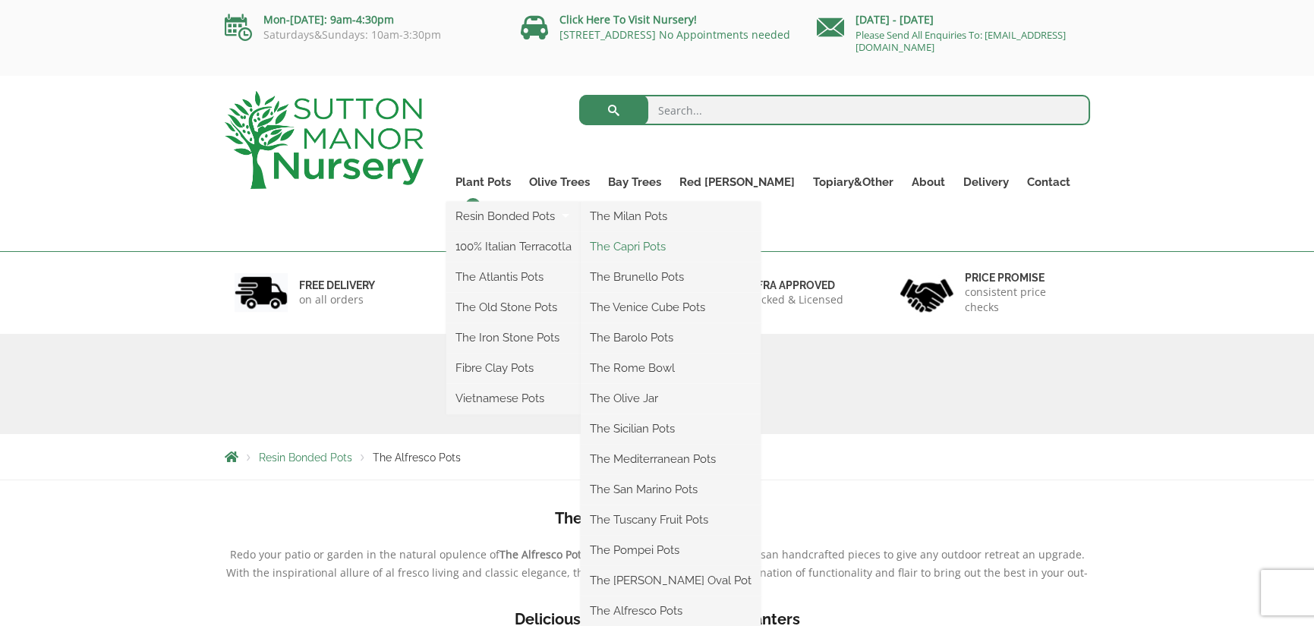
click at [691, 248] on link "The Capri Pots" at bounding box center [671, 246] width 180 height 23
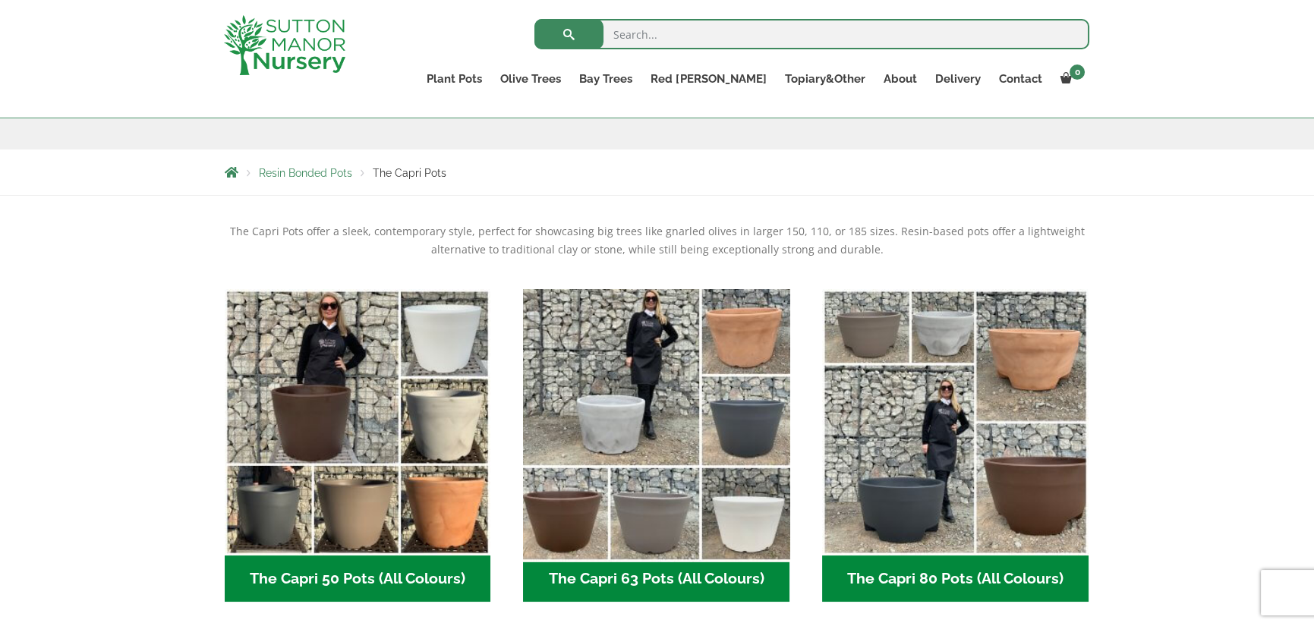
scroll to position [304, 0]
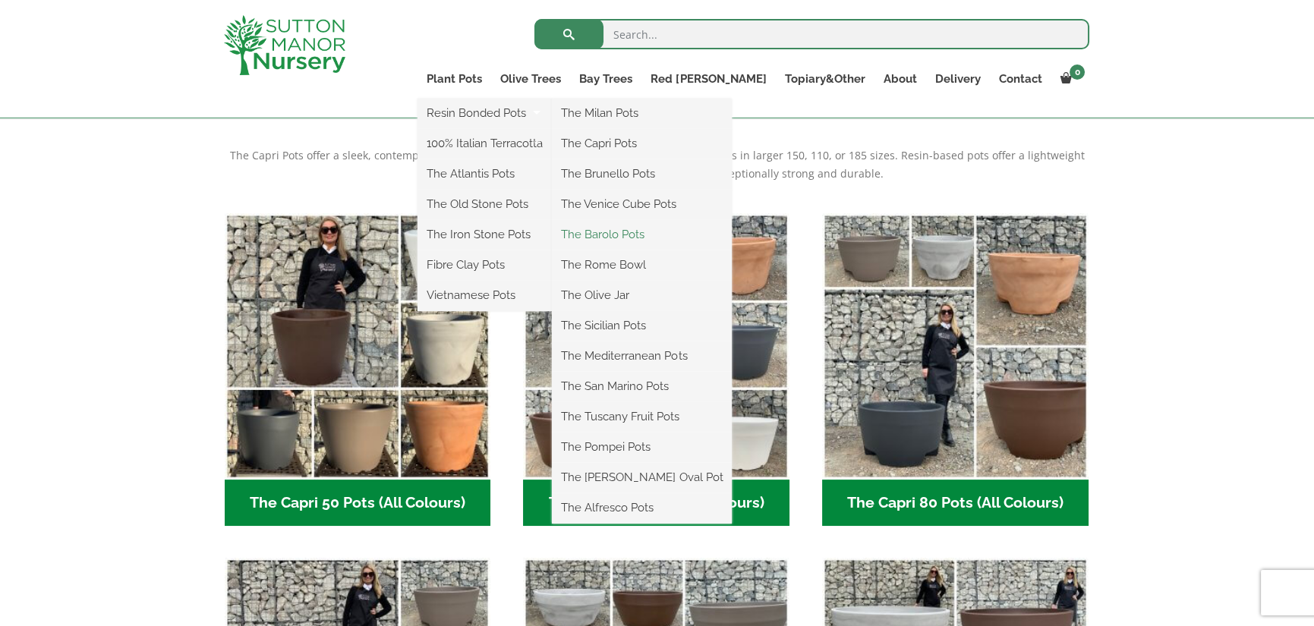
click at [683, 228] on link "The Barolo Pots" at bounding box center [642, 234] width 180 height 23
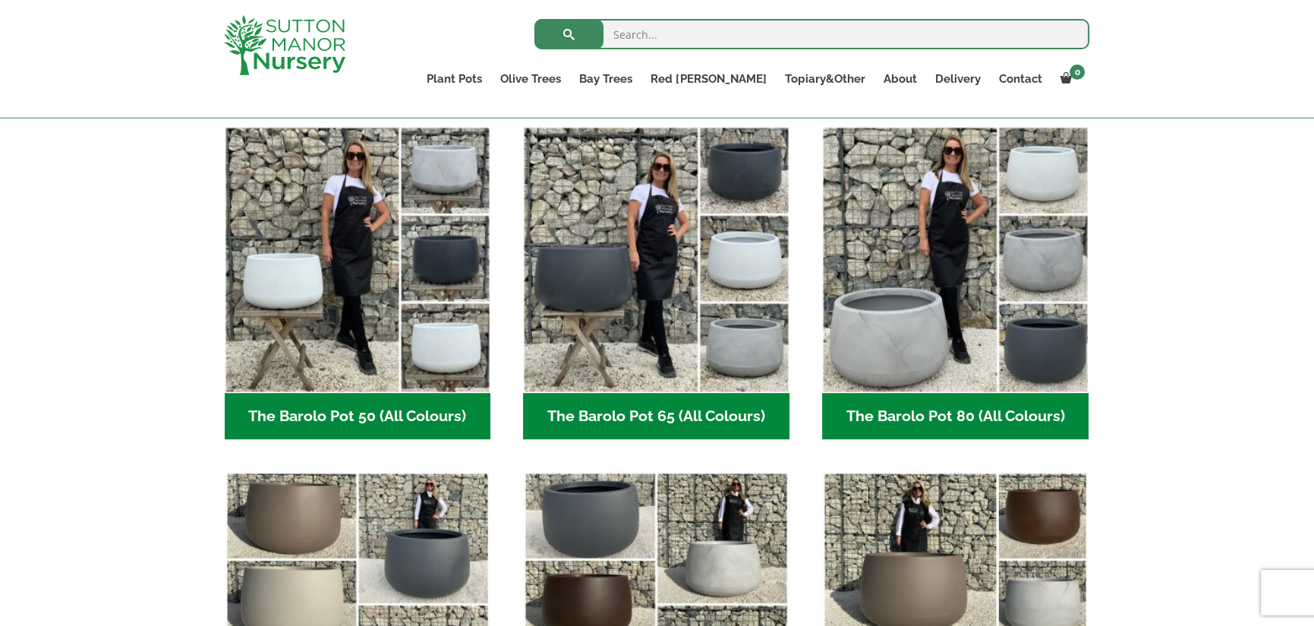
scroll to position [380, 0]
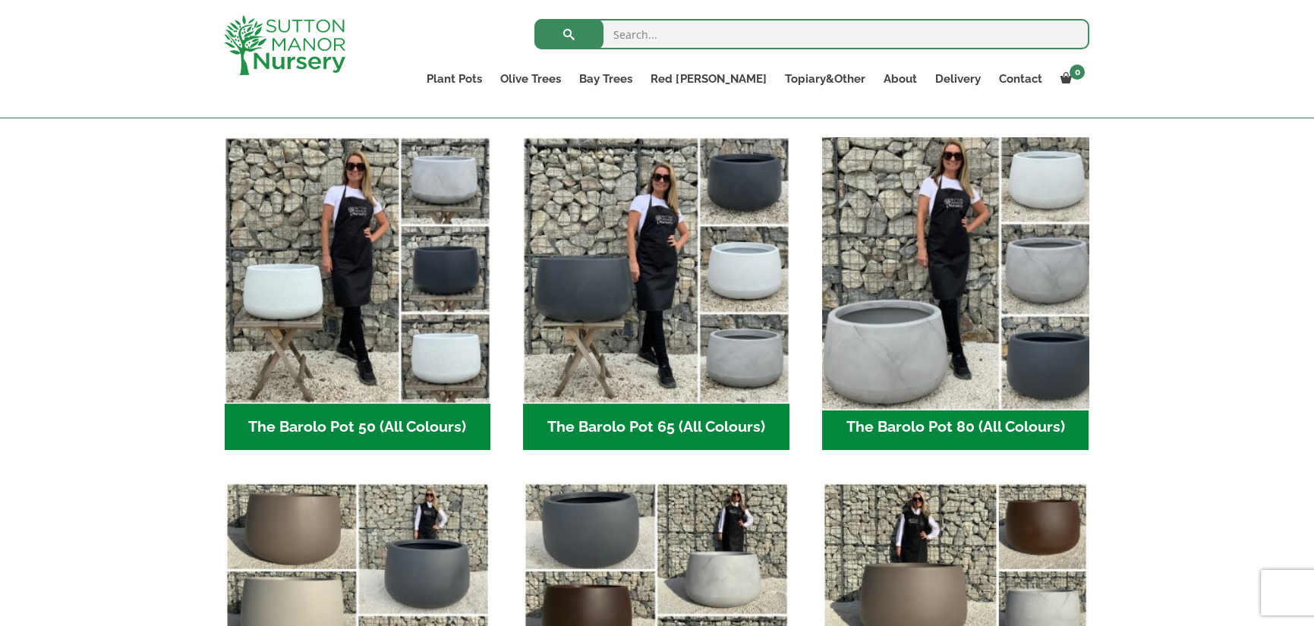
click at [854, 338] on img "Visit product category The Barolo Pot 80 (All Colours)" at bounding box center [954, 270] width 279 height 279
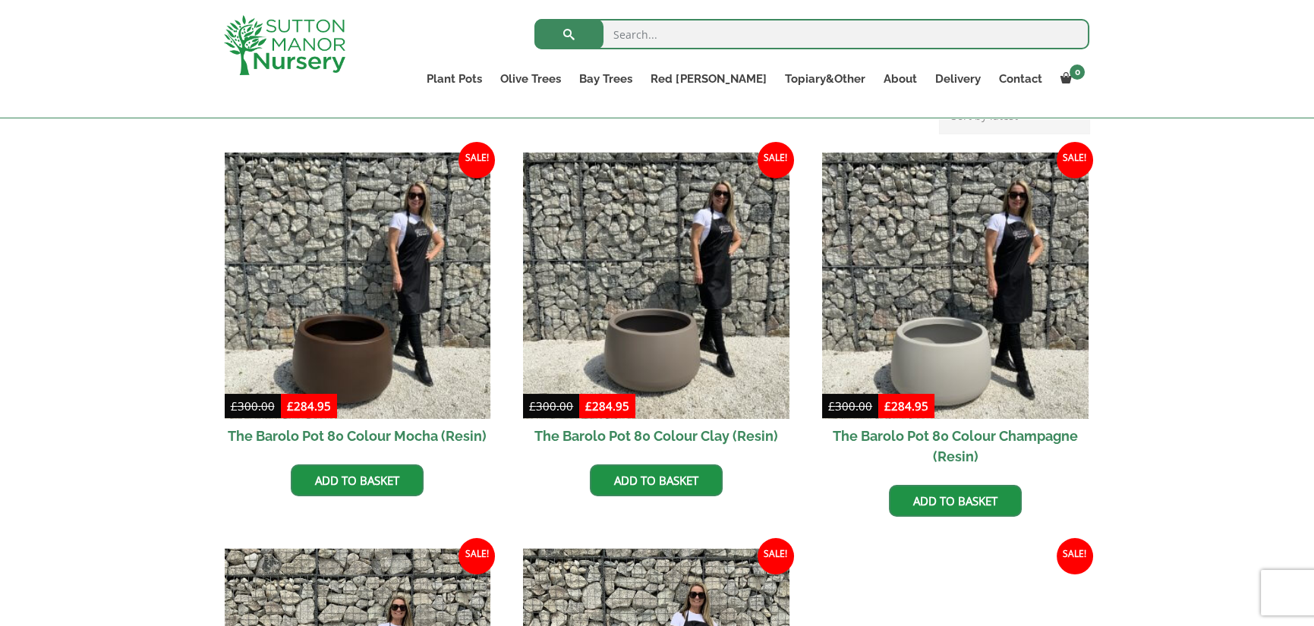
scroll to position [228, 0]
